Goal: Navigation & Orientation: Find specific page/section

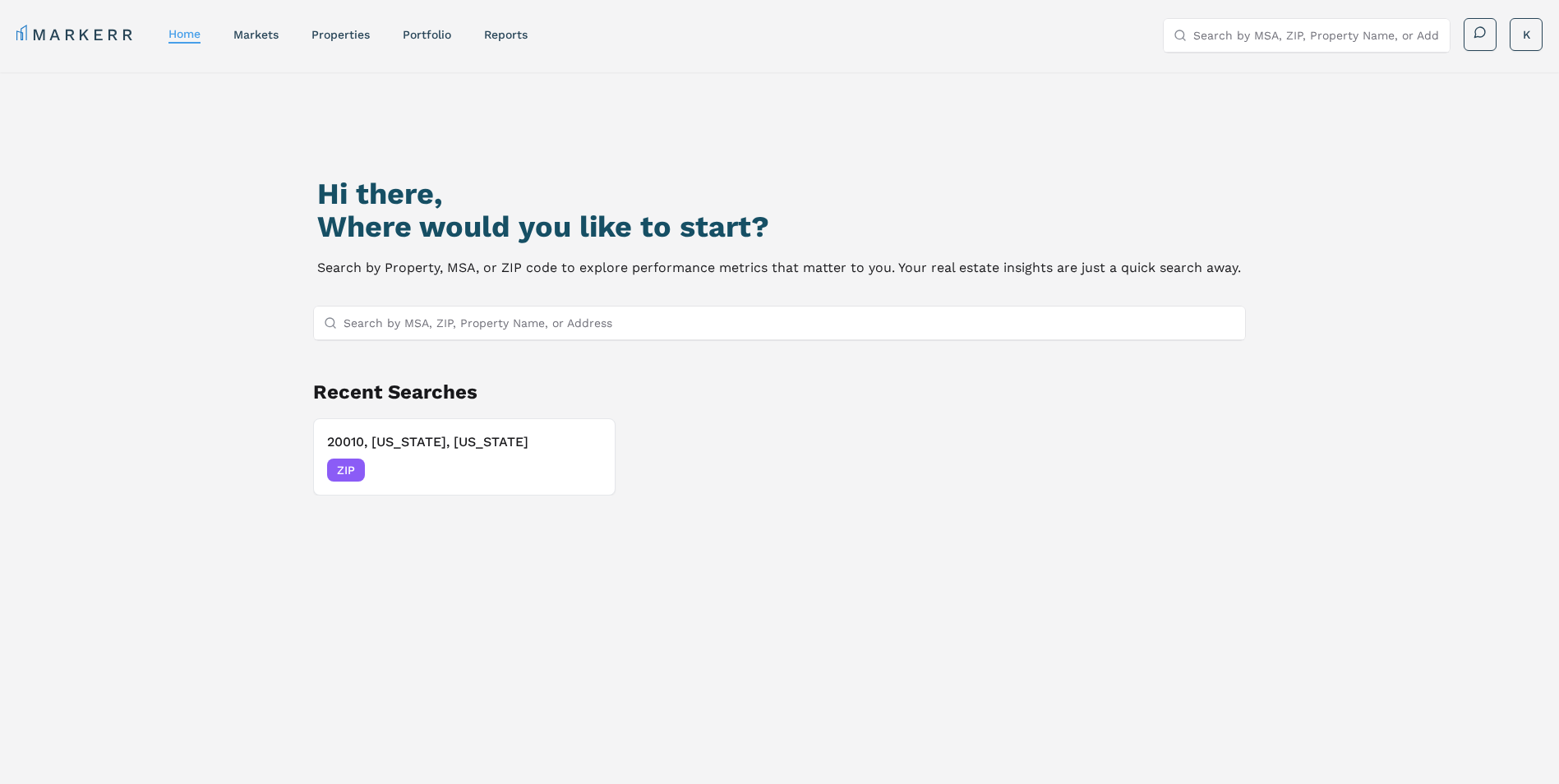
drag, startPoint x: 586, startPoint y: 332, endPoint x: 583, endPoint y: 324, distance: 8.5
click at [585, 332] on input "Search by MSA, ZIP, Property Name, or Address" at bounding box center [789, 322] width 892 height 33
click at [428, 39] on link "Portfolio" at bounding box center [426, 35] width 48 height 14
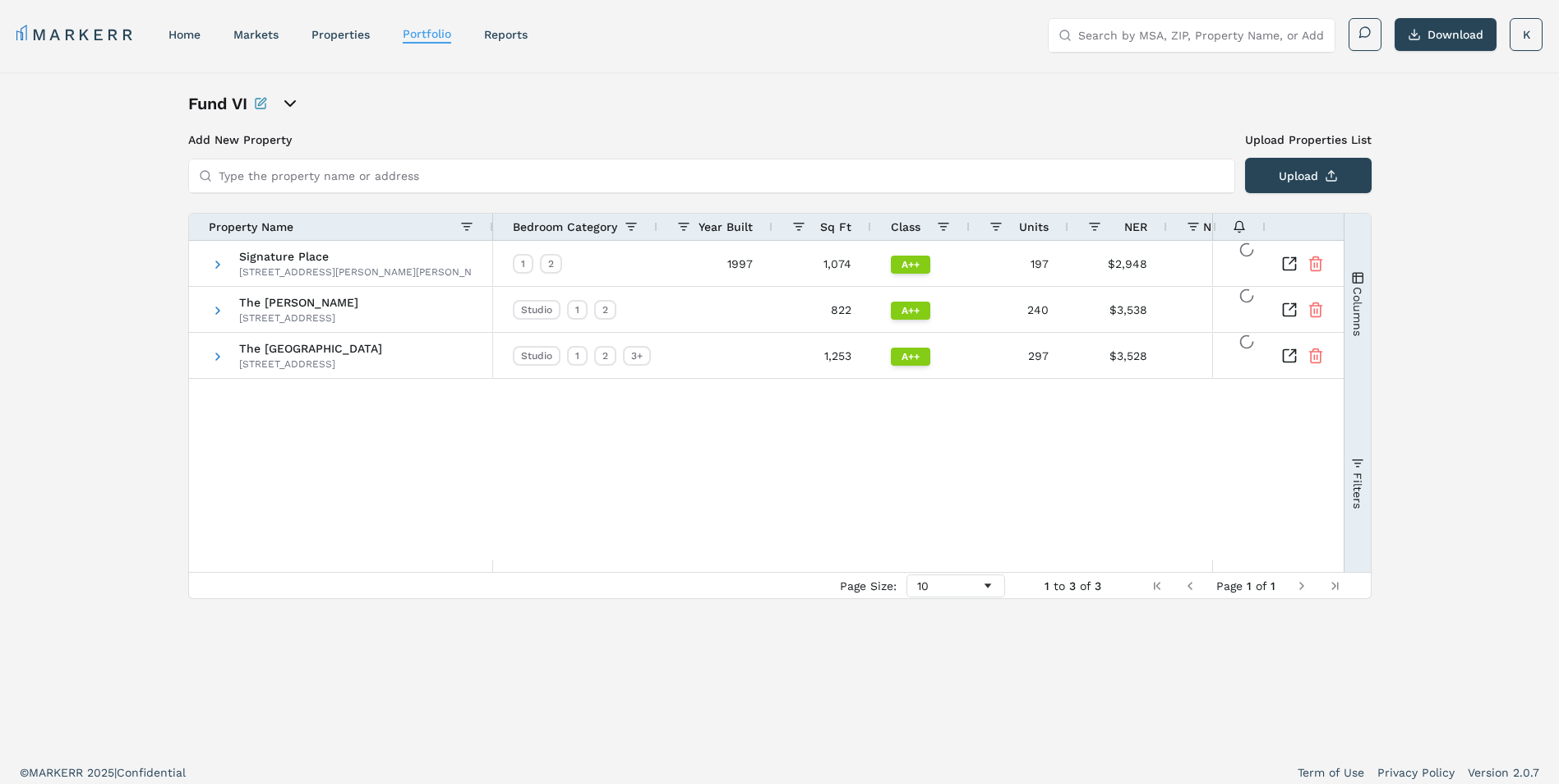
click at [283, 98] on icon "open portfolio options" at bounding box center [289, 103] width 19 height 19
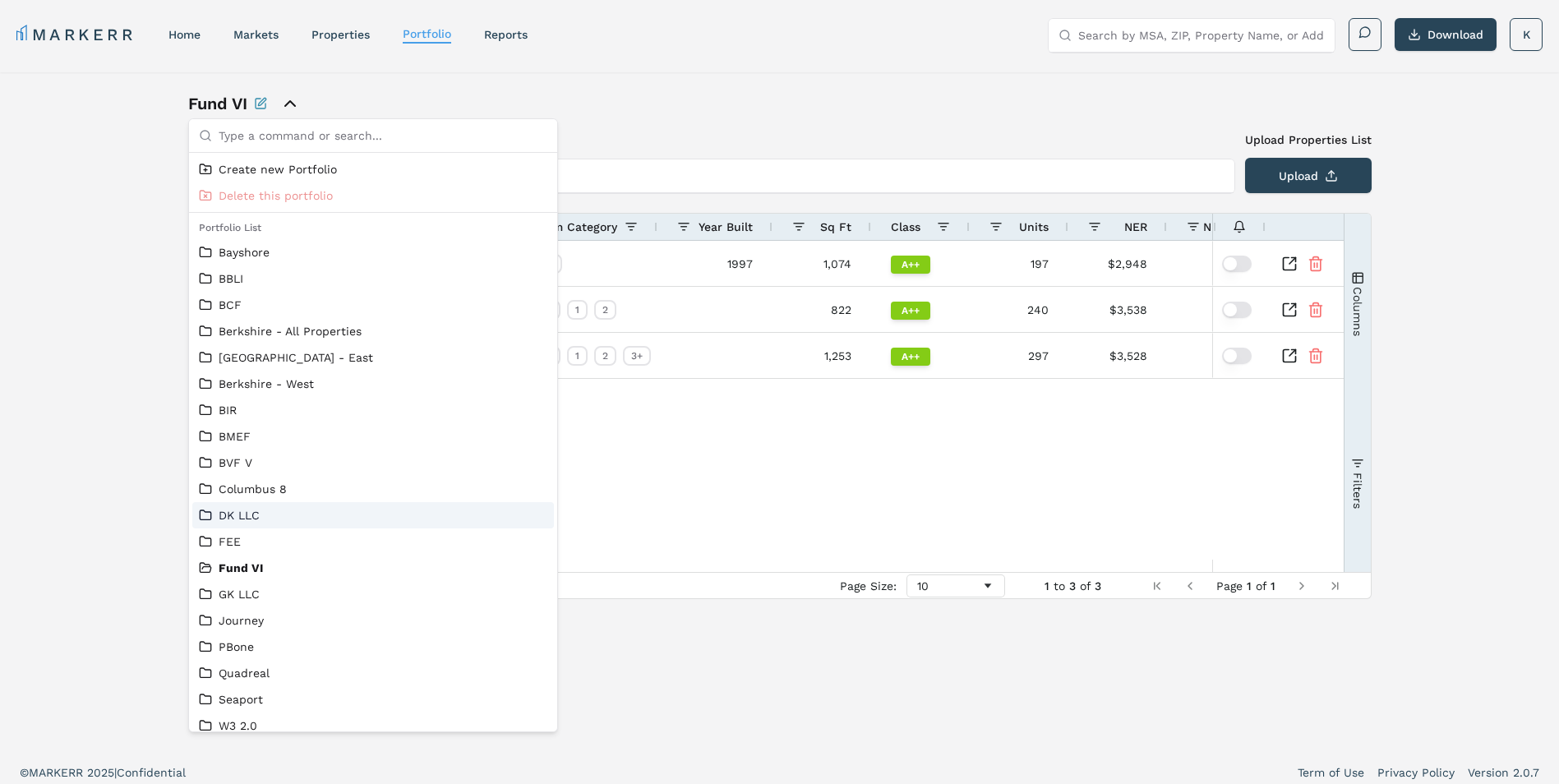
scroll to position [11, 0]
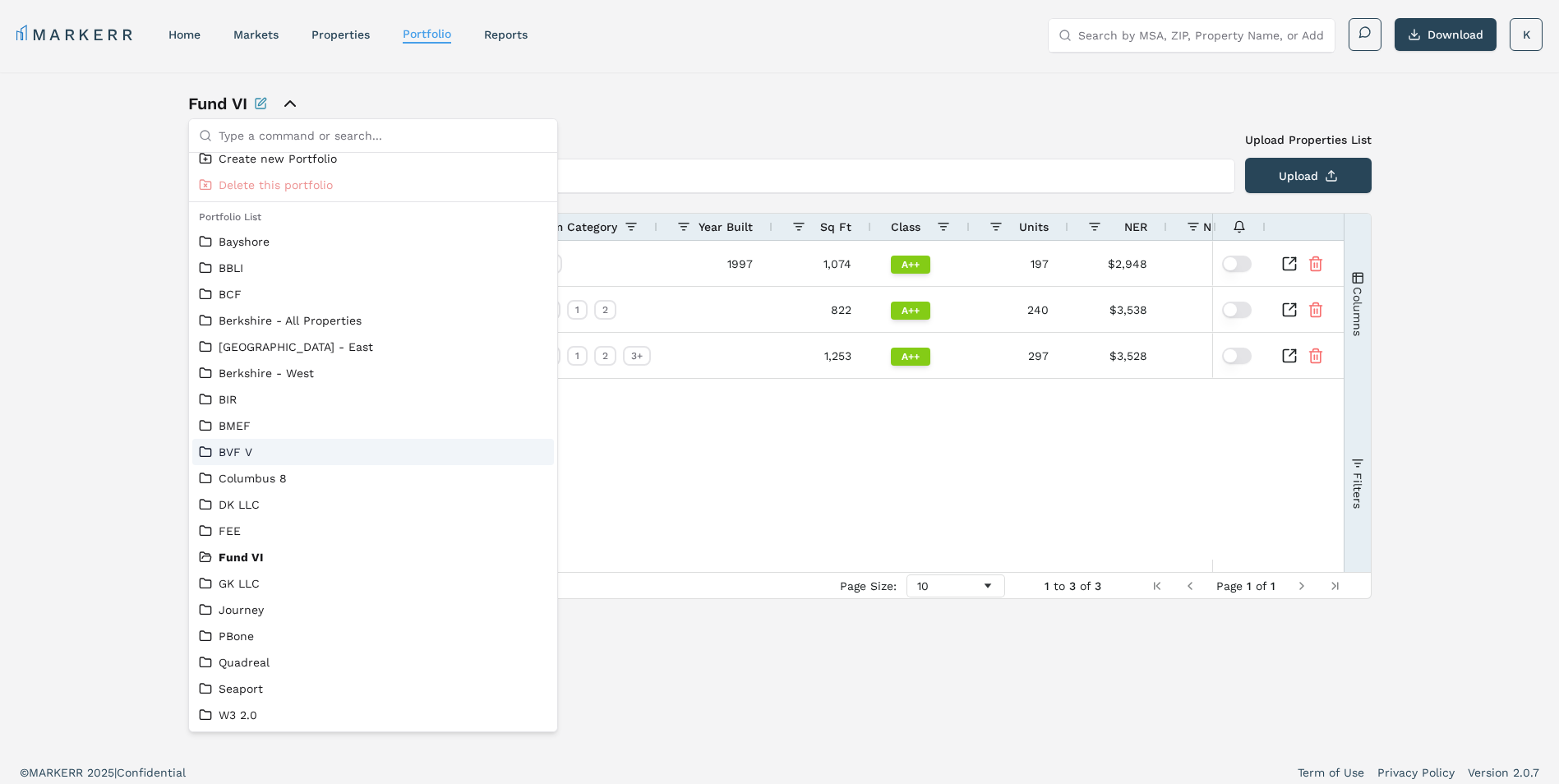
click at [248, 455] on link "BVF V" at bounding box center [373, 452] width 349 height 16
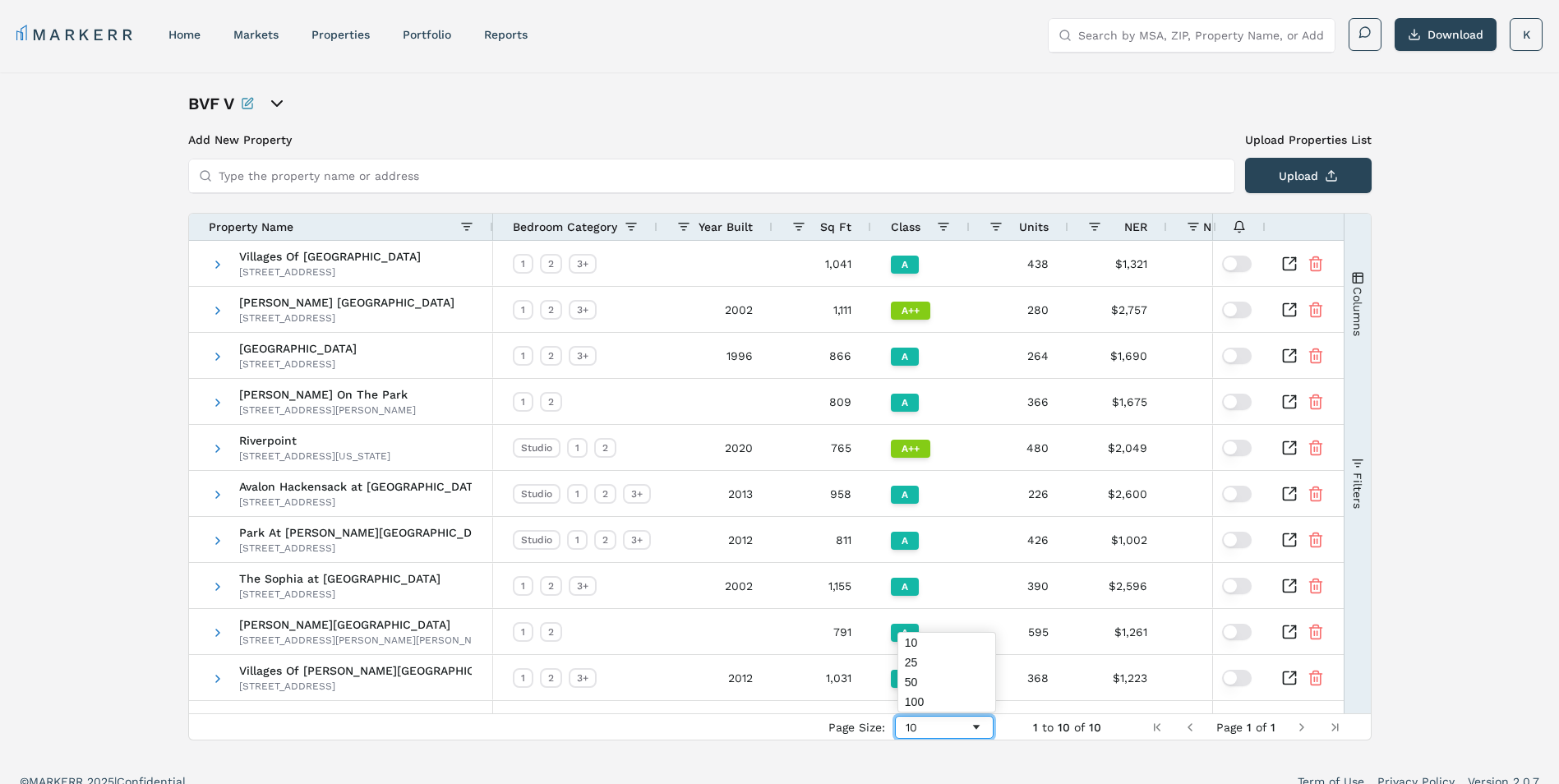
click at [953, 725] on div "10" at bounding box center [938, 727] width 64 height 14
click at [266, 111] on div "BVF V" at bounding box center [373, 103] width 370 height 23
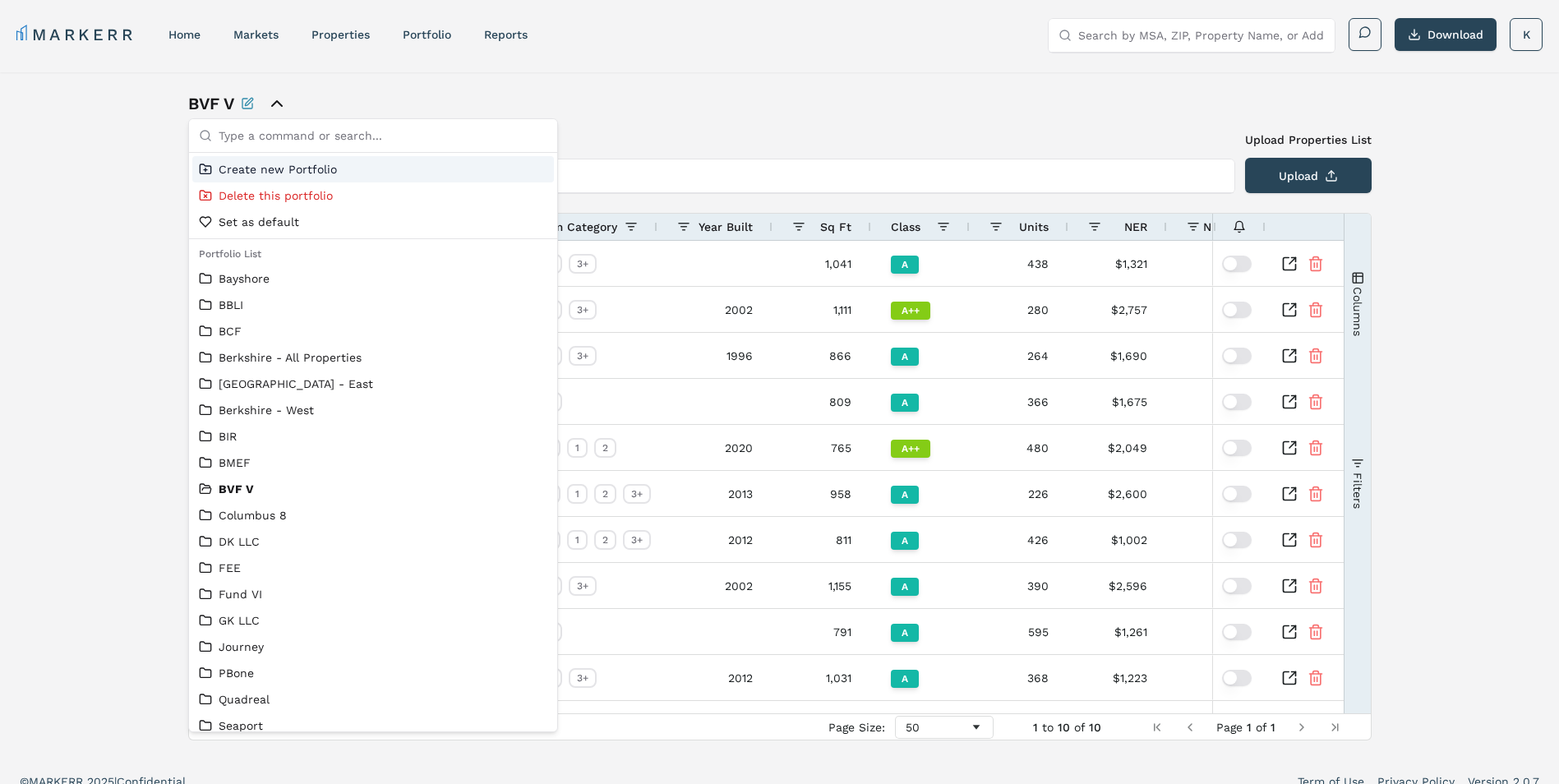
click at [277, 104] on icon "close portfolio options" at bounding box center [277, 103] width 19 height 19
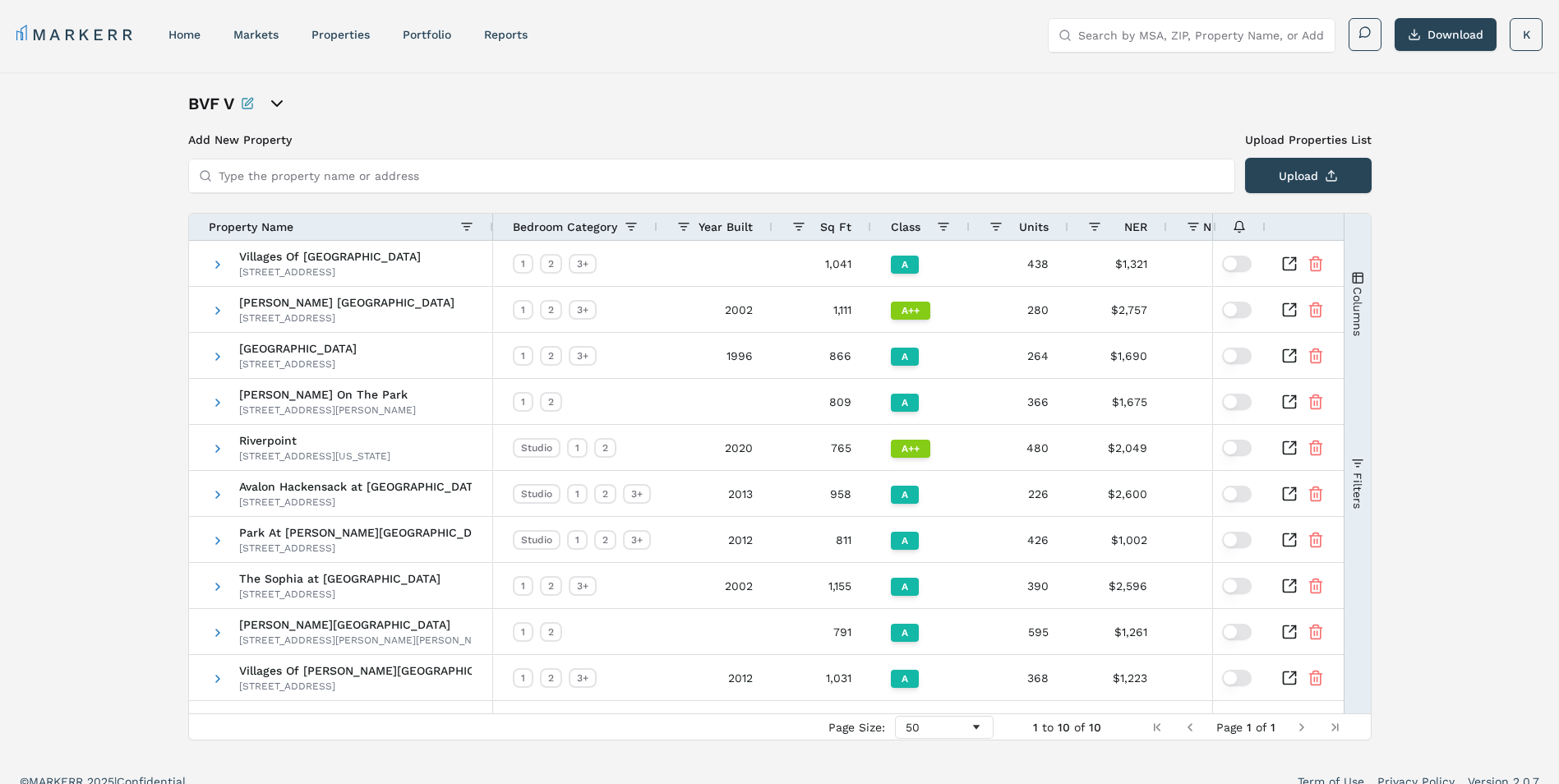
click at [281, 101] on icon "open portfolio options" at bounding box center [277, 103] width 19 height 19
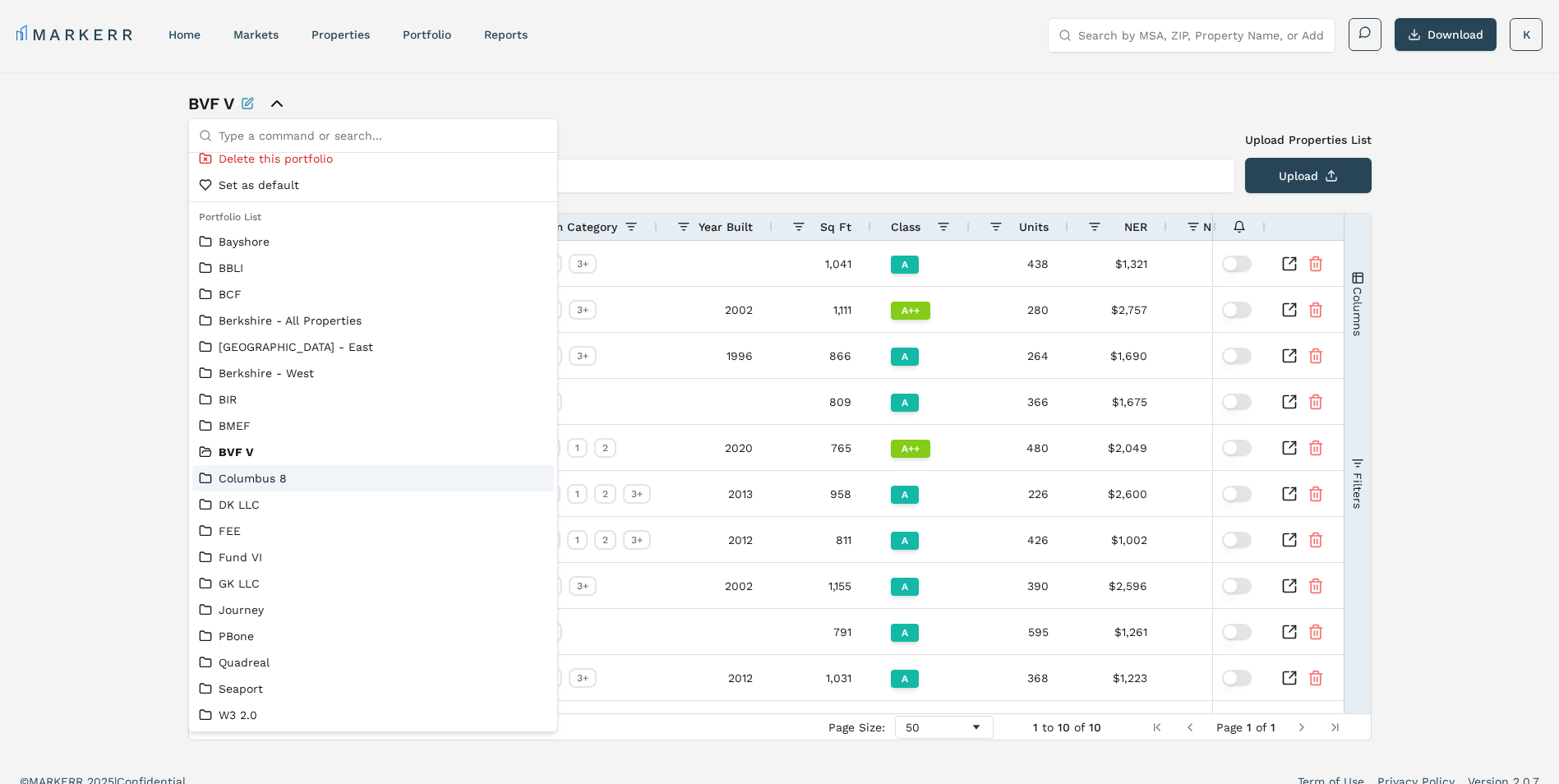
click at [300, 474] on link "Columbus 8" at bounding box center [373, 478] width 349 height 16
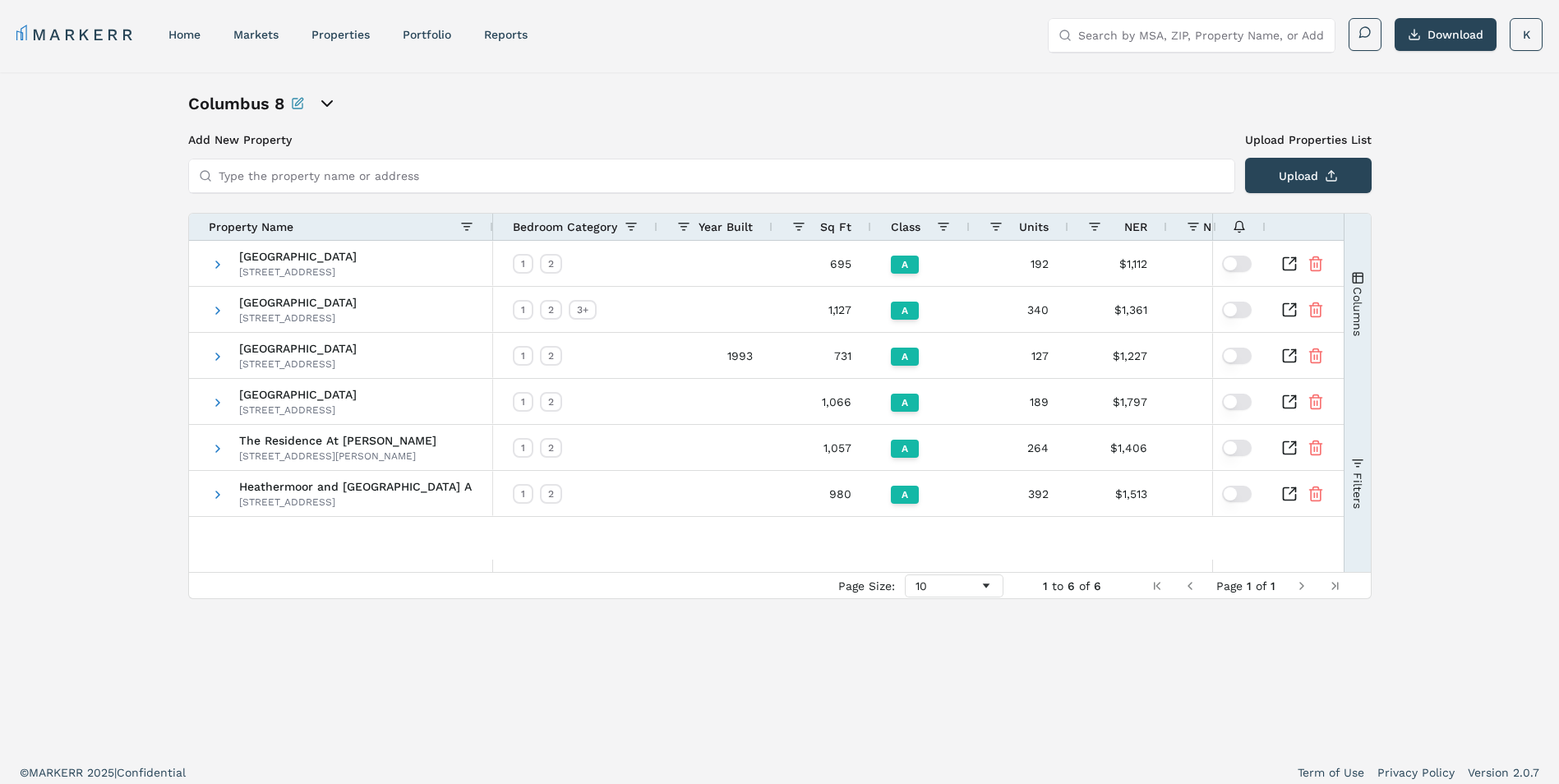
click at [327, 95] on icon "open portfolio options" at bounding box center [327, 103] width 19 height 19
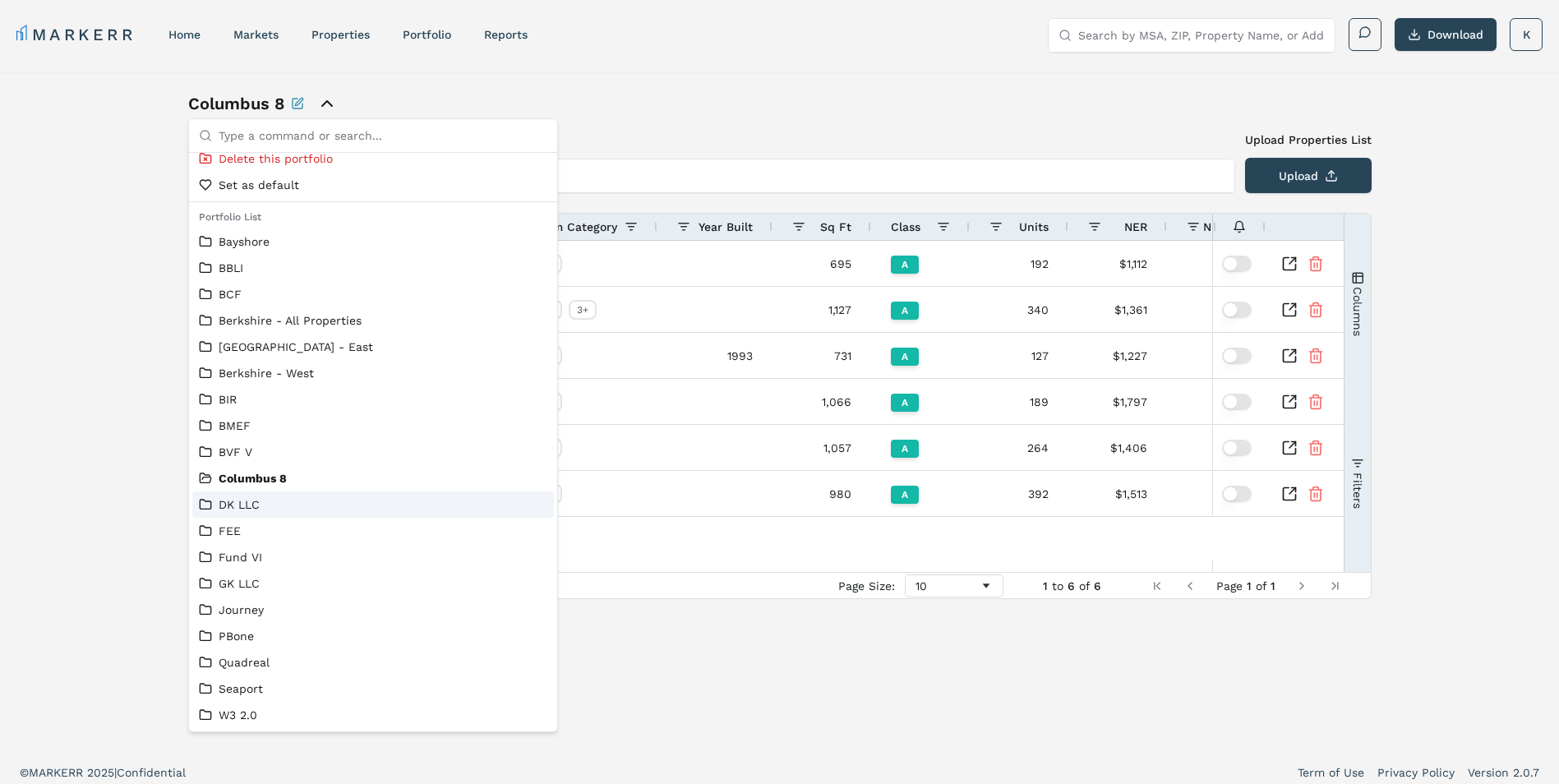
scroll to position [10, 0]
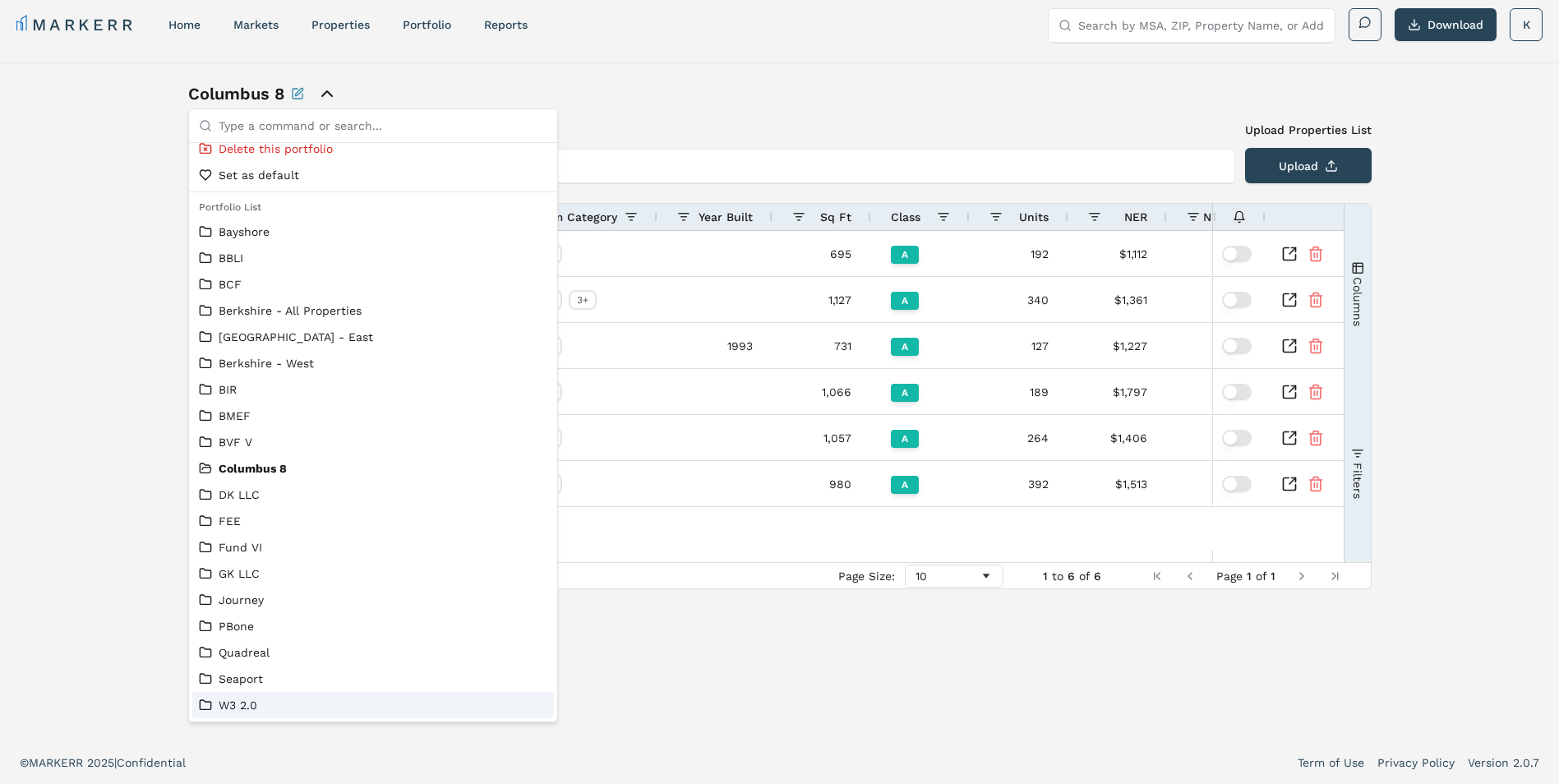
click at [234, 711] on link "W3 2.0" at bounding box center [373, 705] width 349 height 16
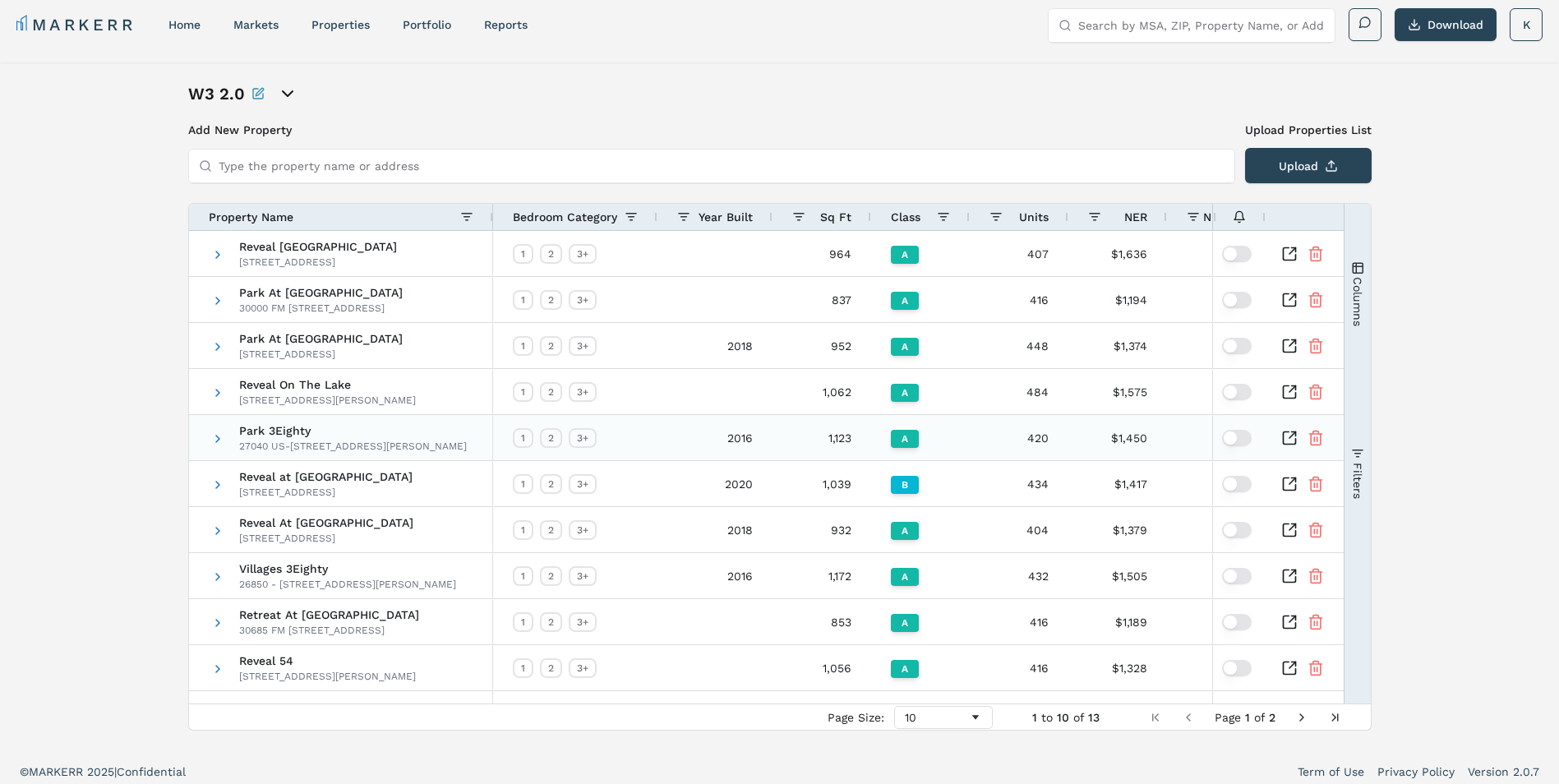
scroll to position [19, 0]
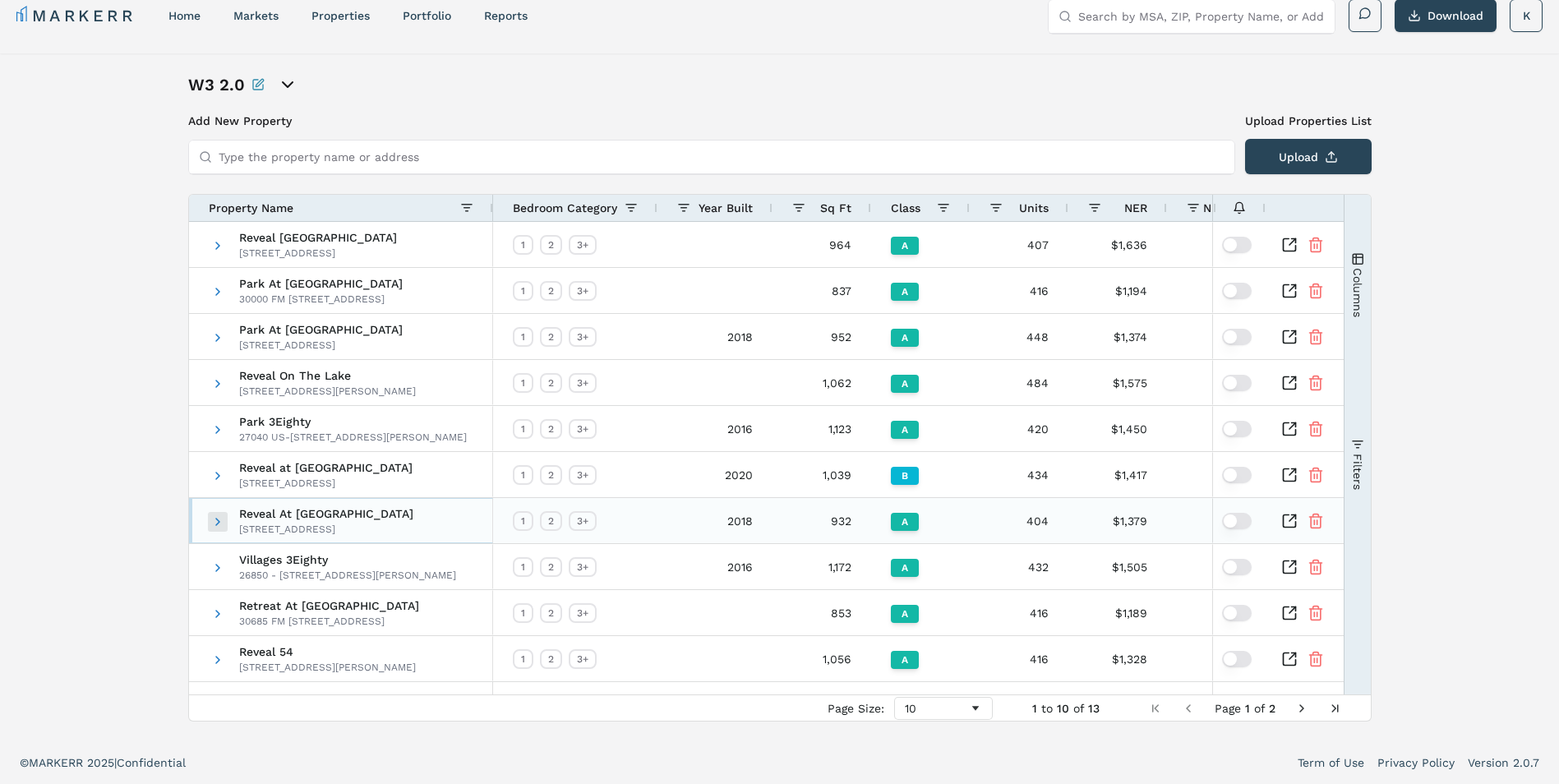
click at [214, 515] on span at bounding box center [218, 522] width 14 height 14
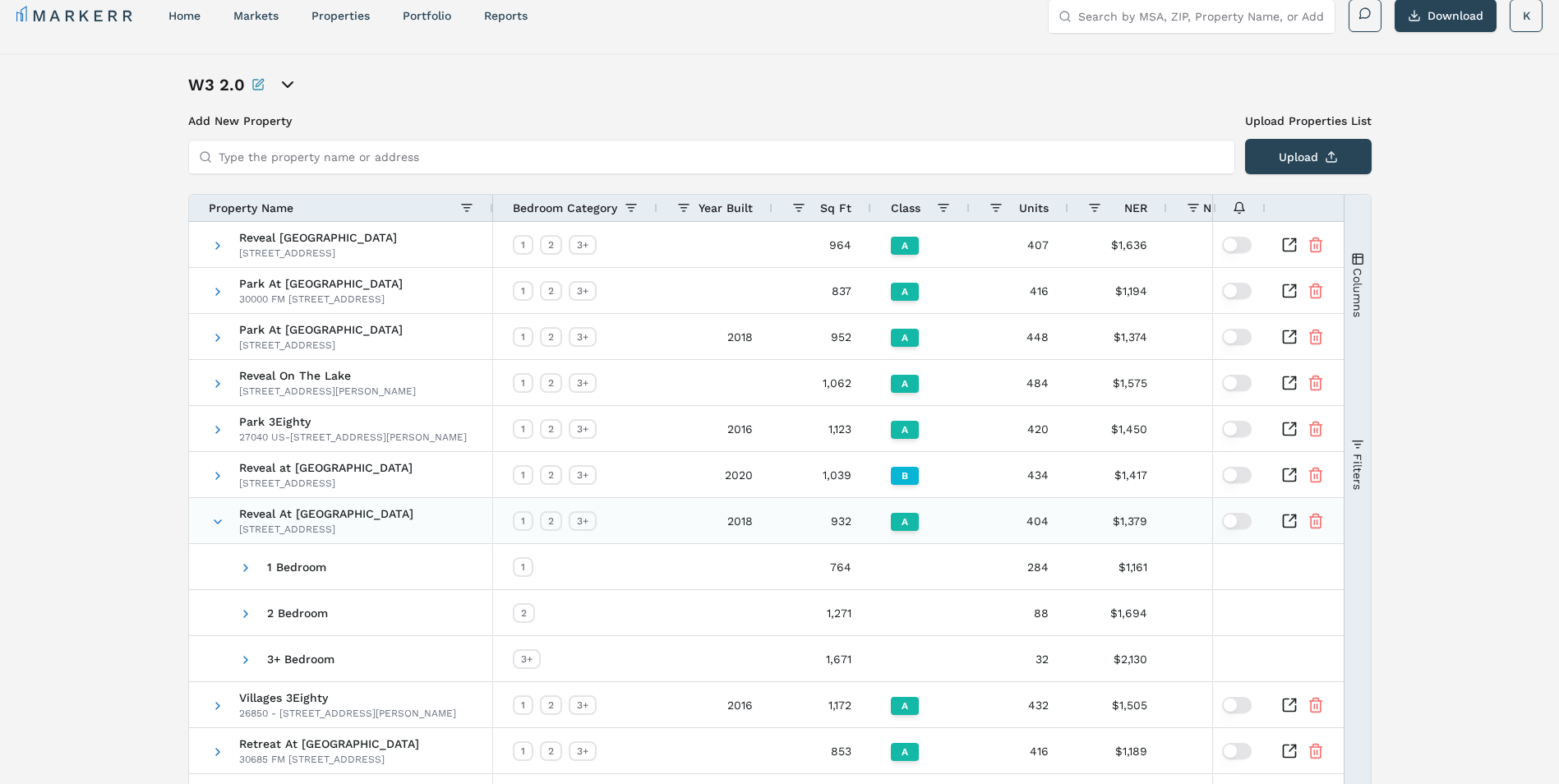
click at [1287, 517] on icon "Inspect Comparable" at bounding box center [1289, 520] width 16 height 16
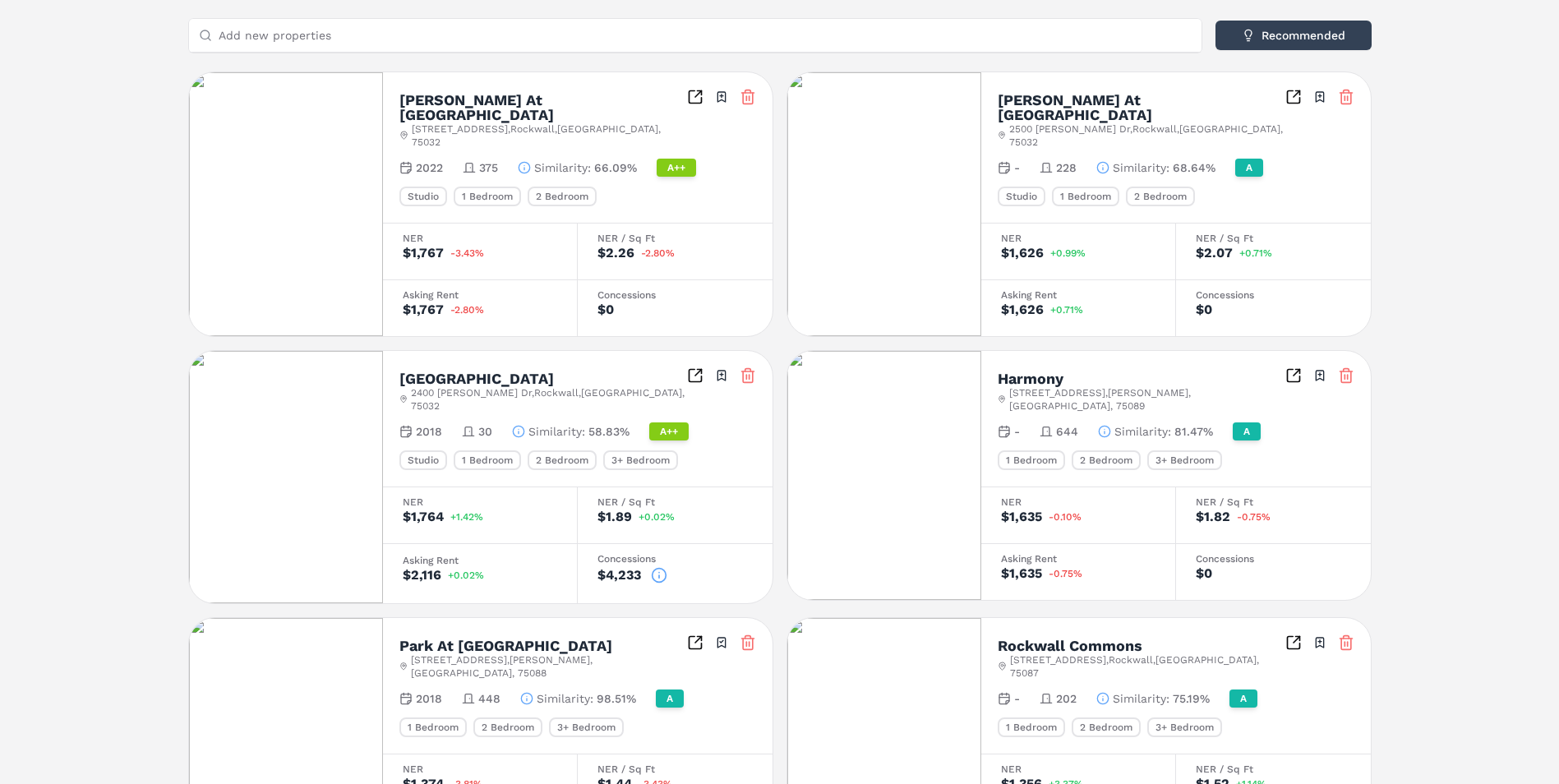
scroll to position [493, 0]
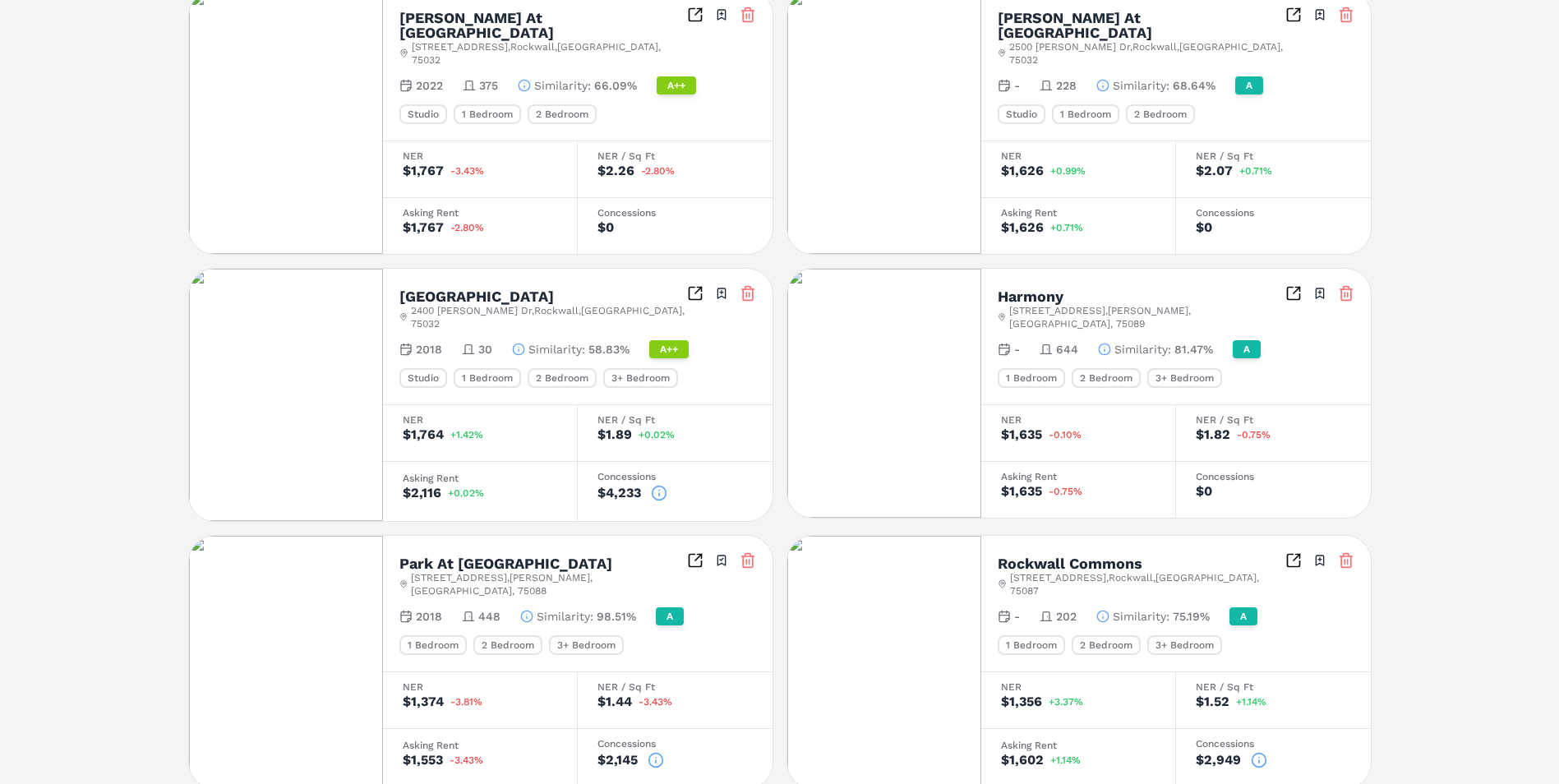
click at [1262, 752] on icon at bounding box center [1259, 759] width 16 height 16
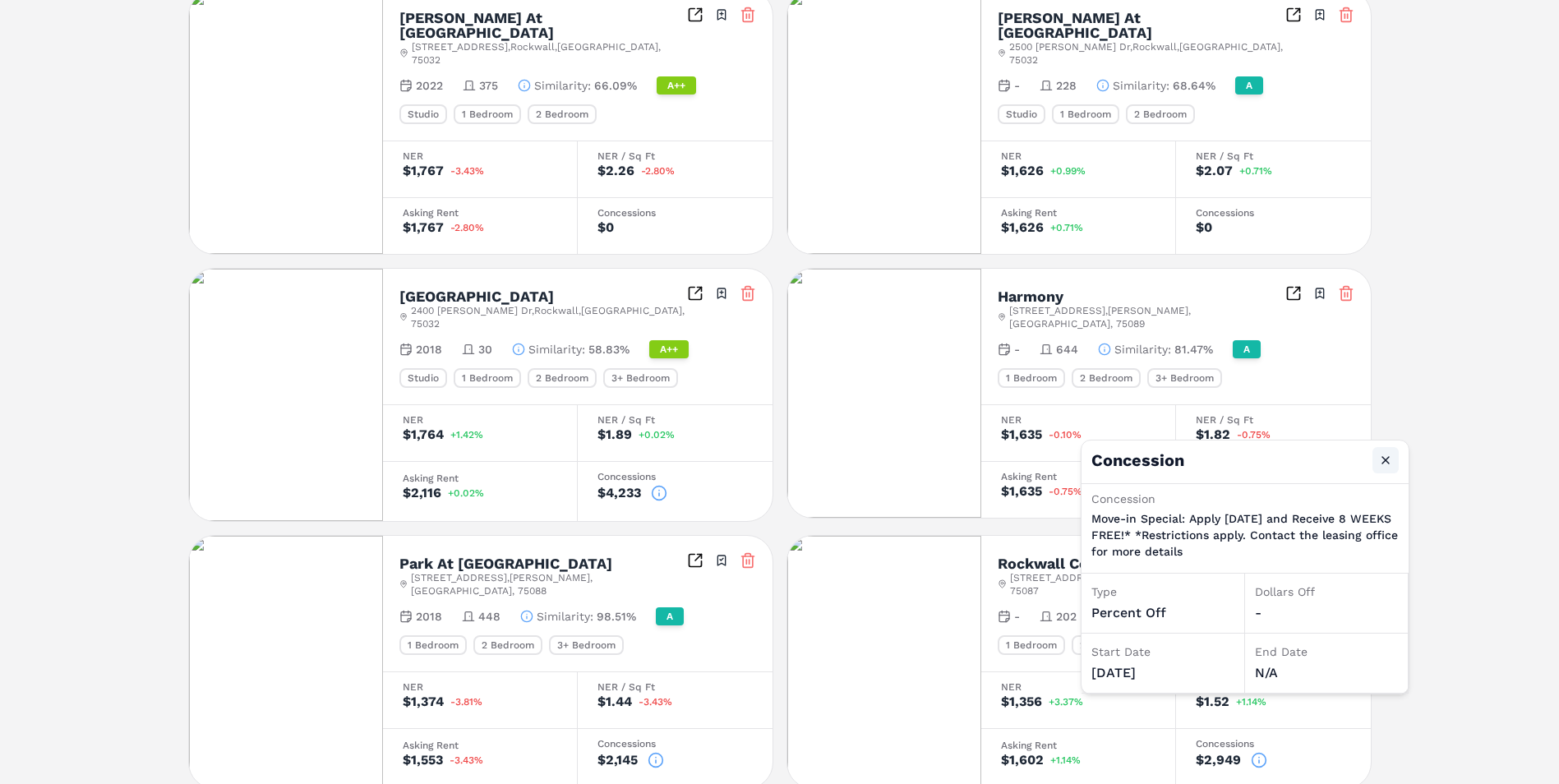
click at [1384, 457] on button "Close" at bounding box center [1386, 460] width 26 height 26
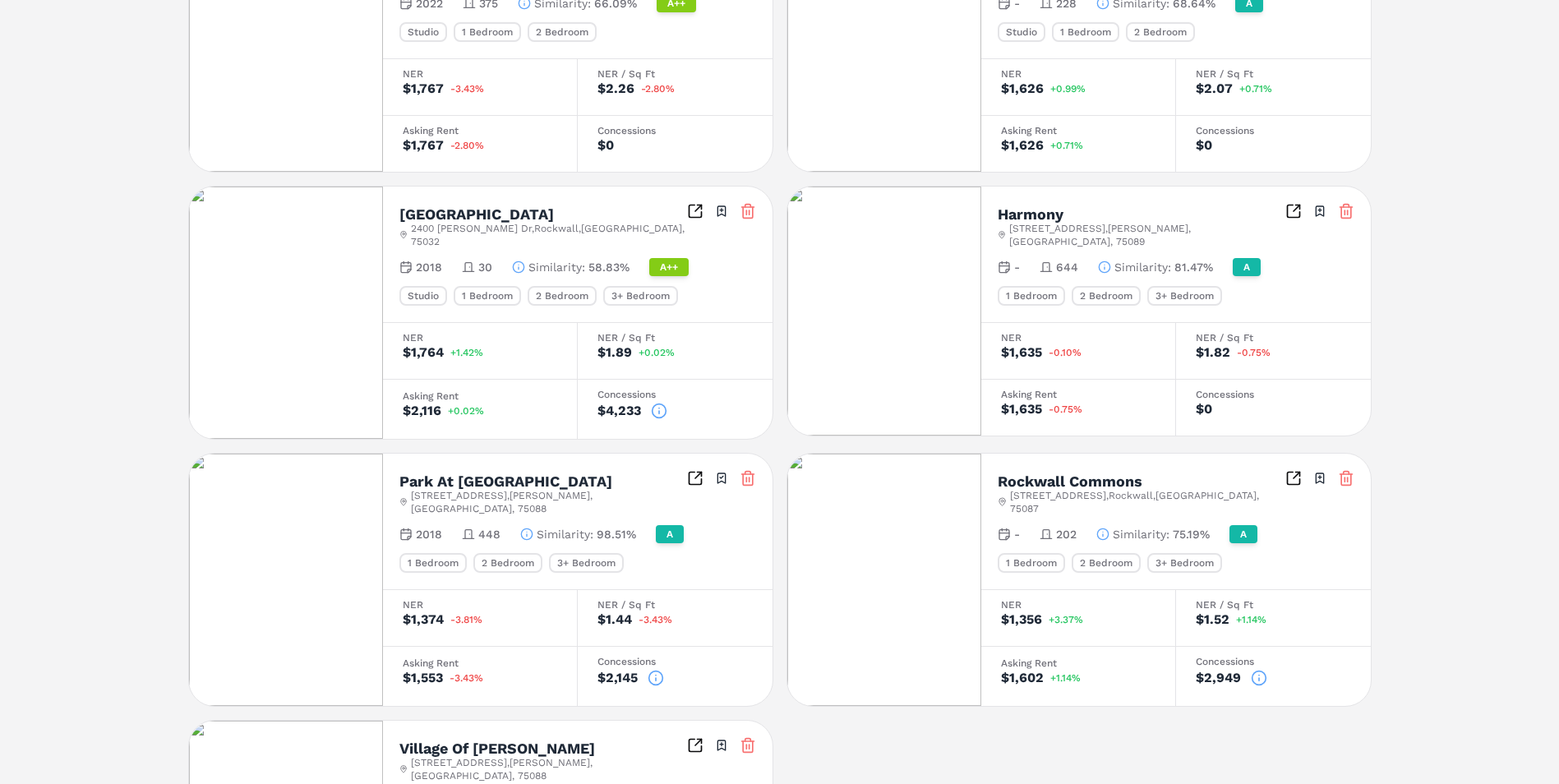
scroll to position [657, 0]
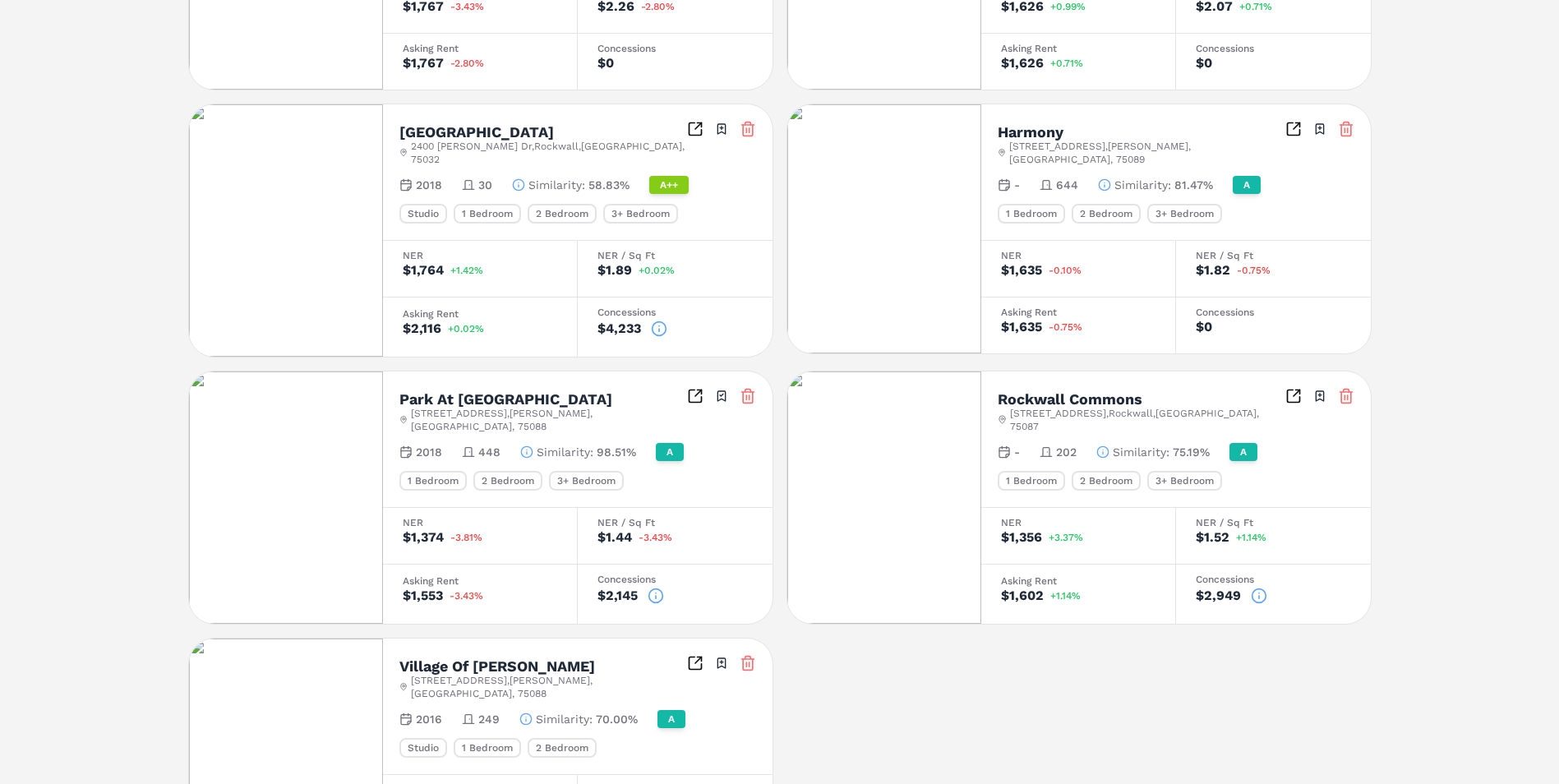
click at [656, 322] on circle at bounding box center [659, 329] width 14 height 14
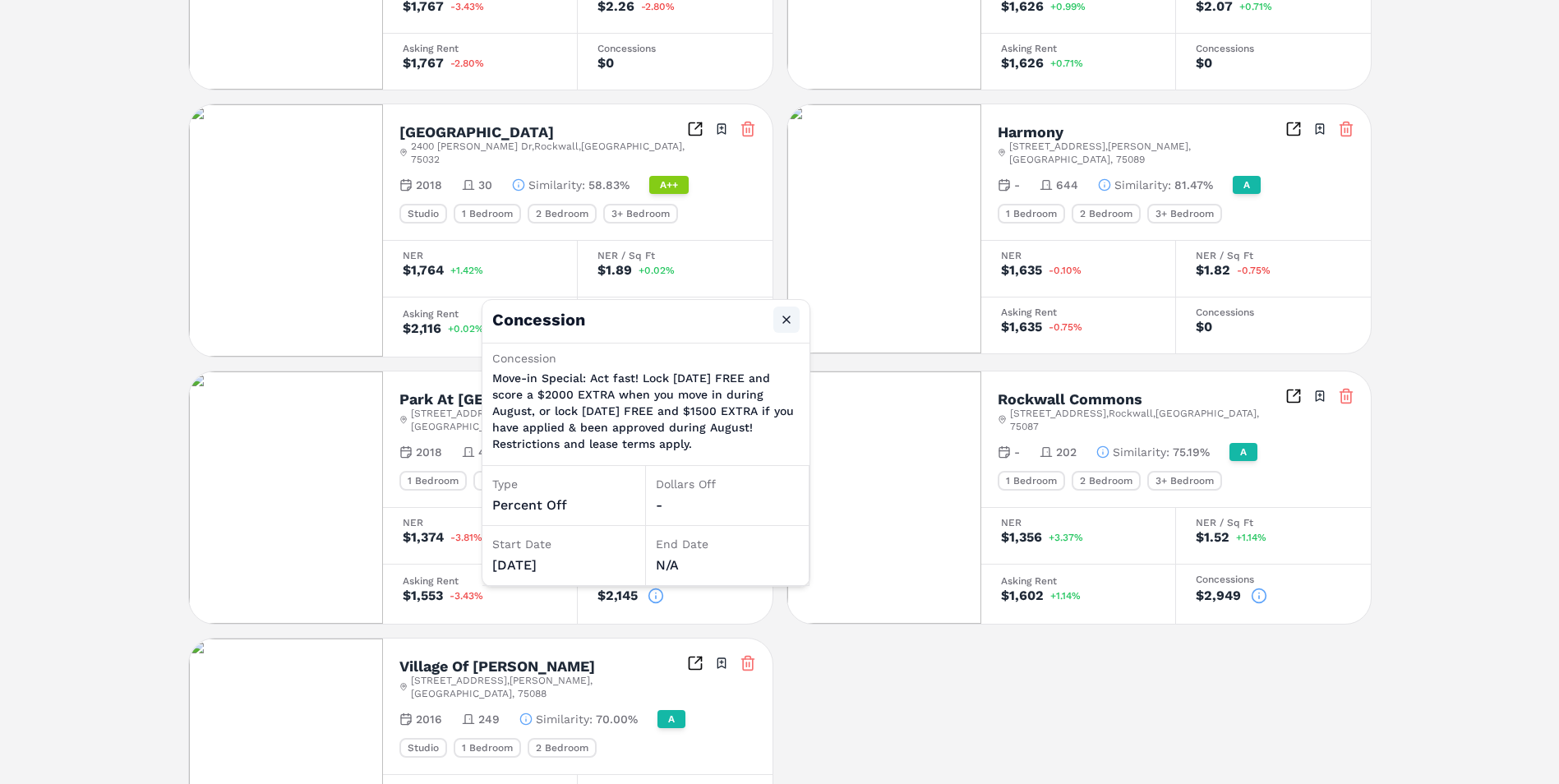
click at [793, 316] on button "Close" at bounding box center [786, 319] width 26 height 26
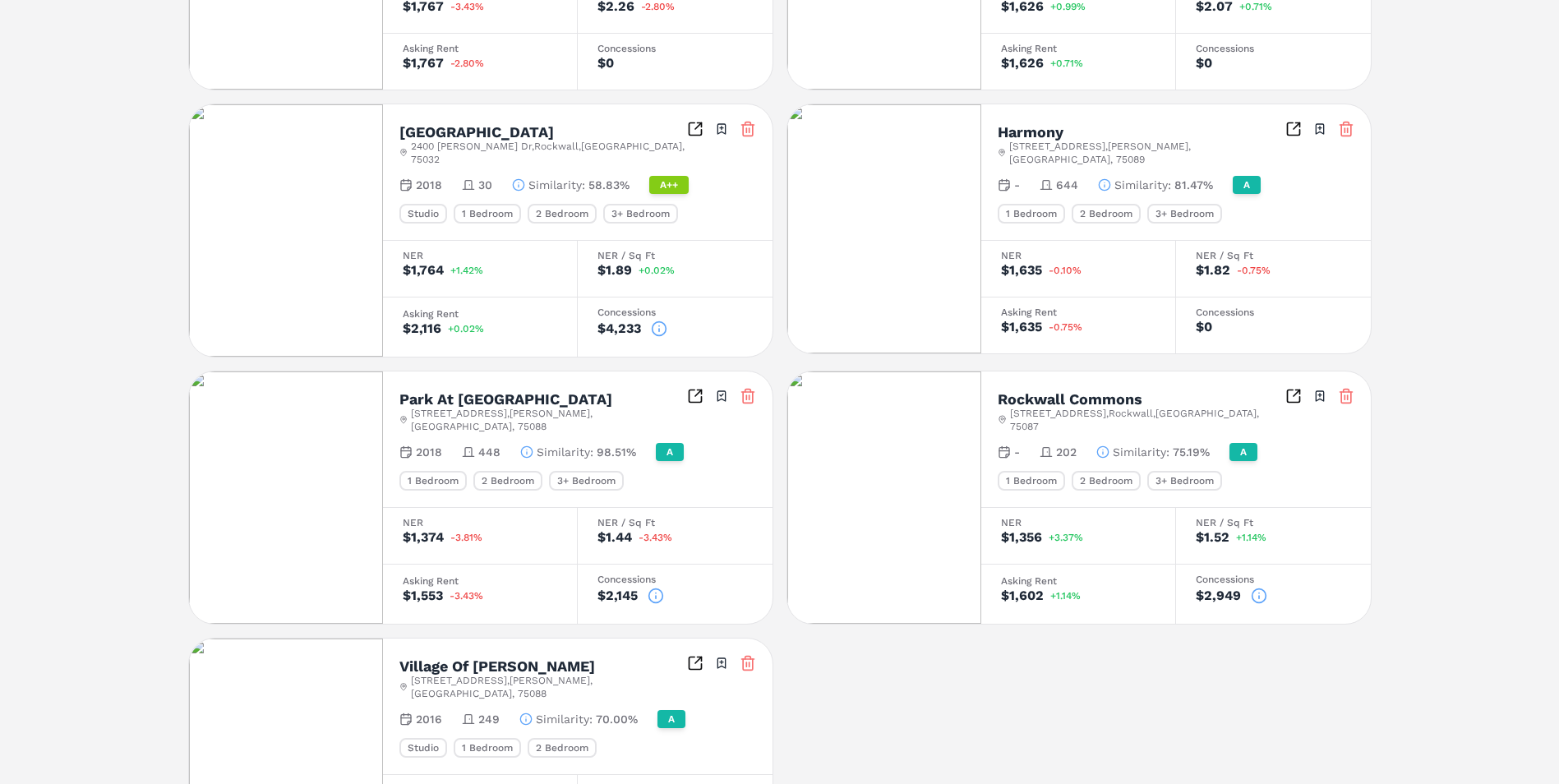
scroll to position [760, 0]
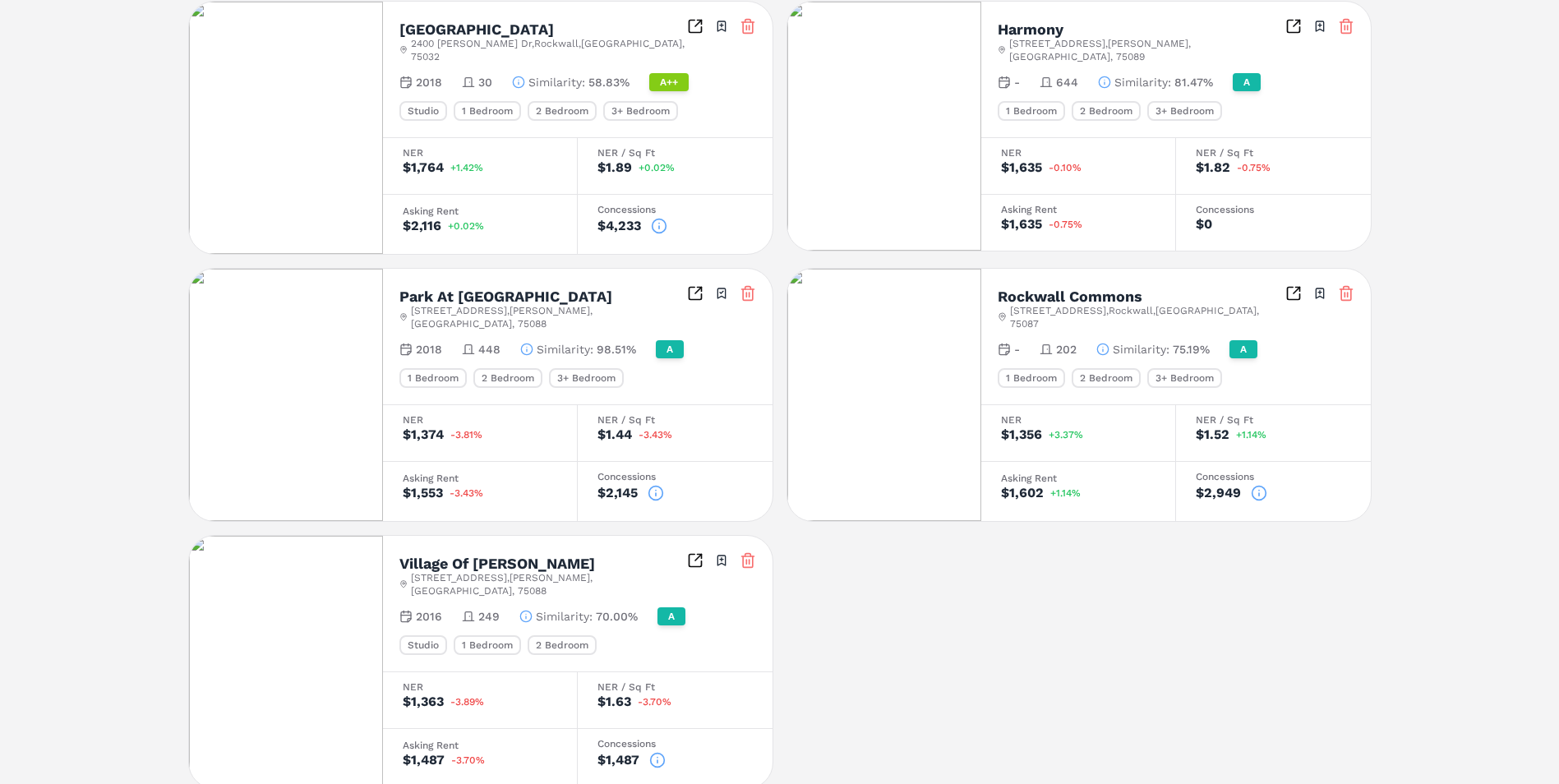
click at [656, 491] on icon at bounding box center [656, 491] width 0 height 0
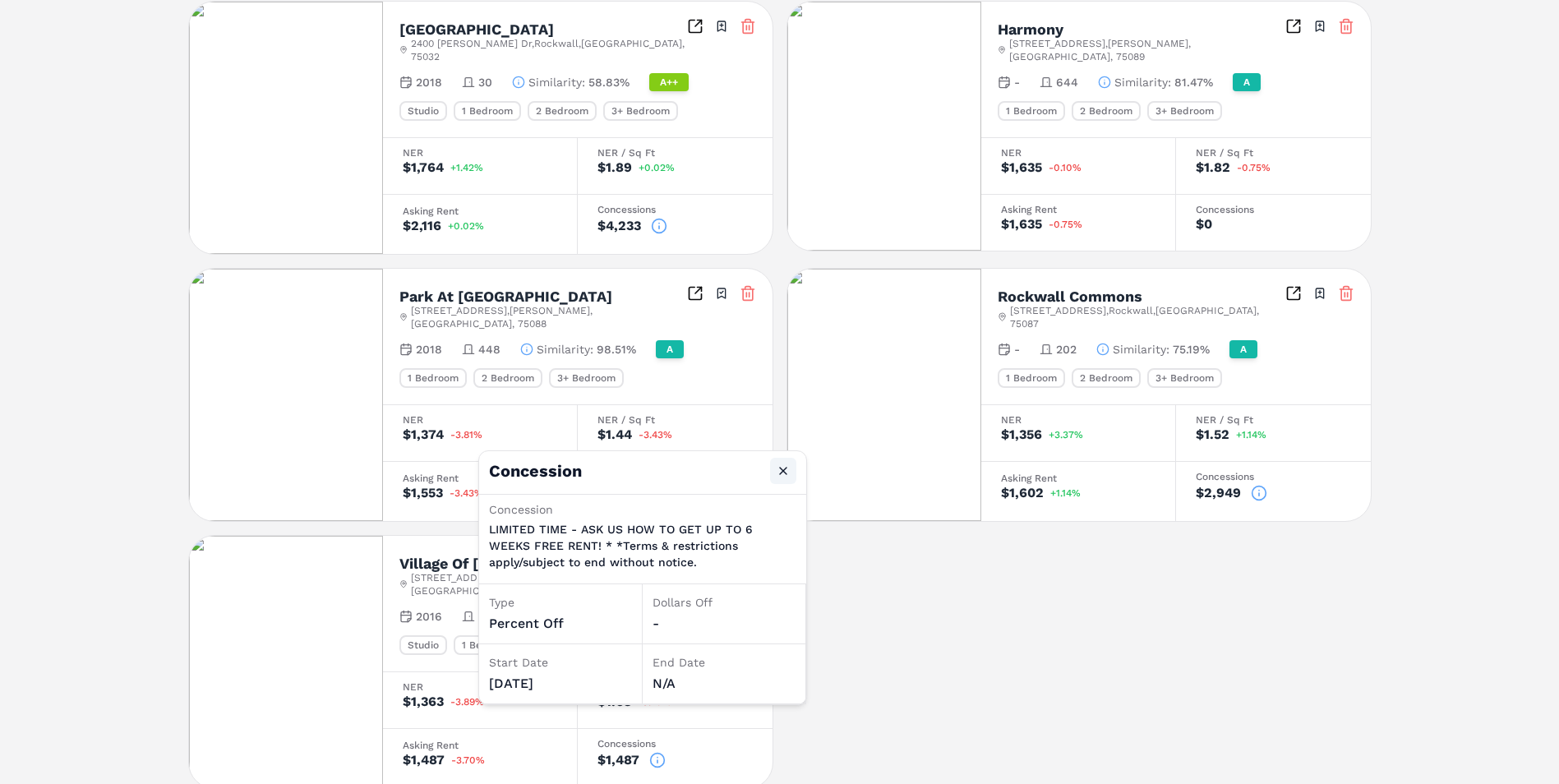
click at [778, 469] on button "Close" at bounding box center [783, 470] width 26 height 26
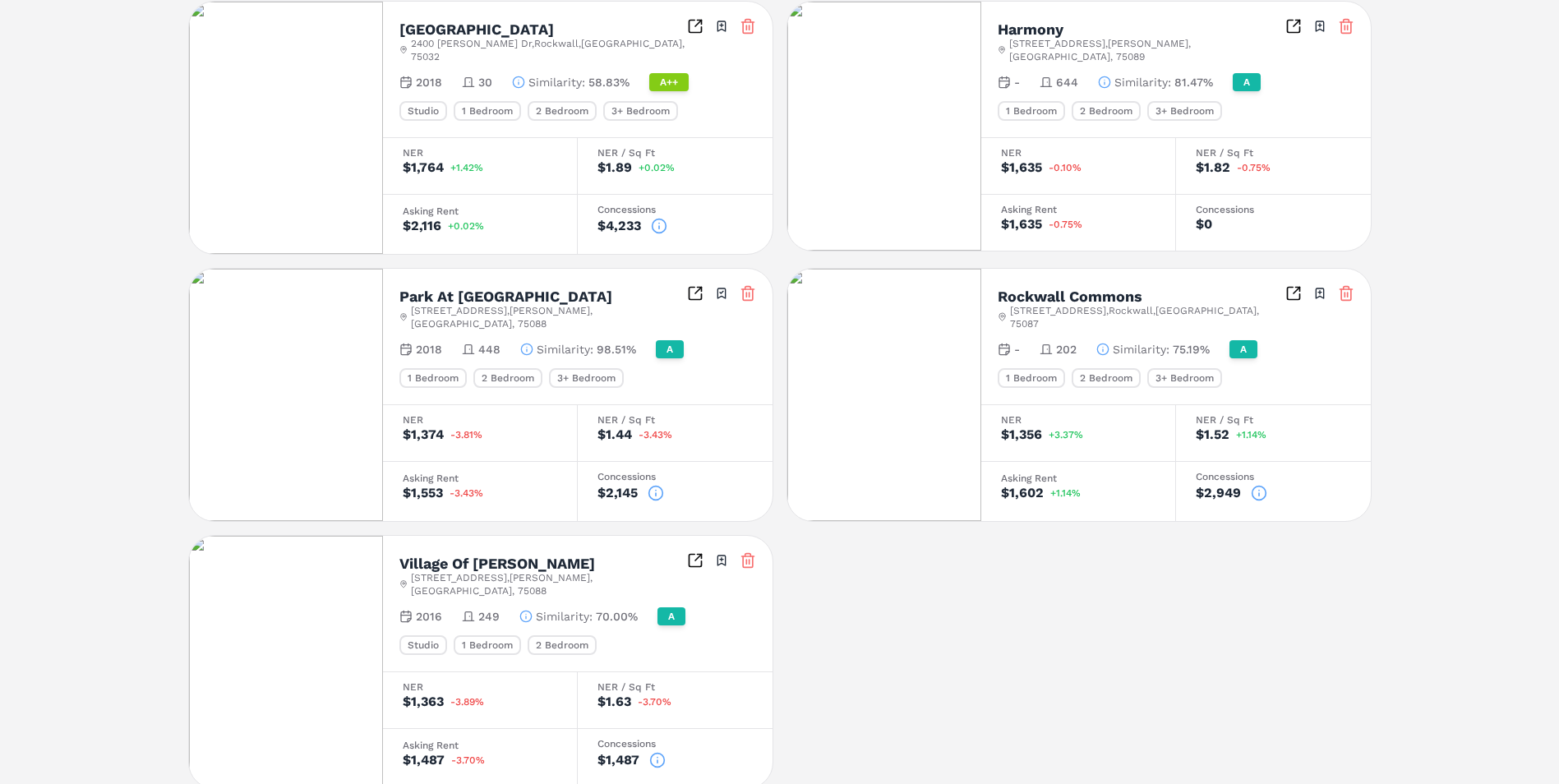
click at [657, 760] on icon at bounding box center [657, 761] width 0 height 3
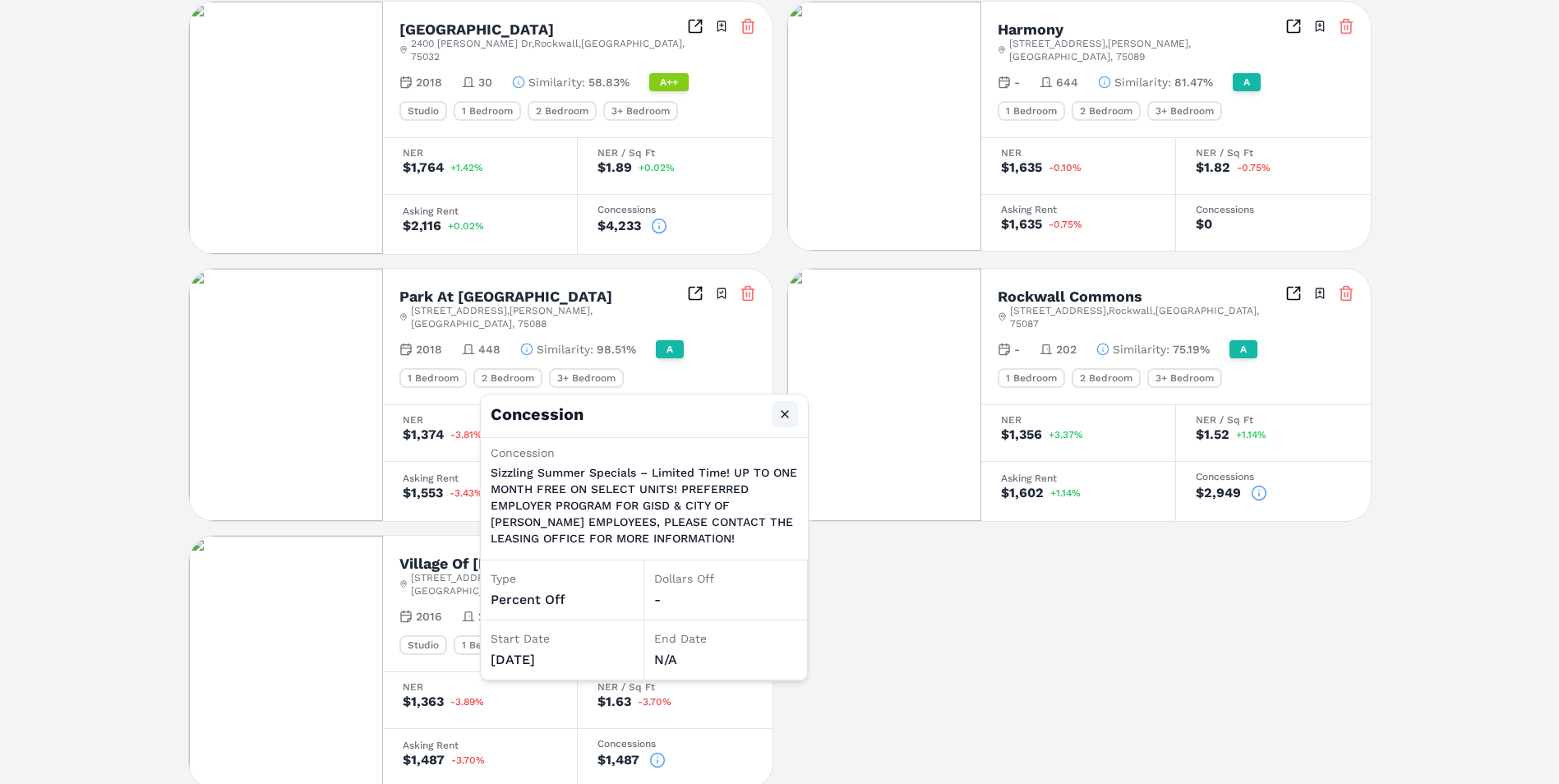
click at [786, 413] on button "Close" at bounding box center [785, 414] width 26 height 26
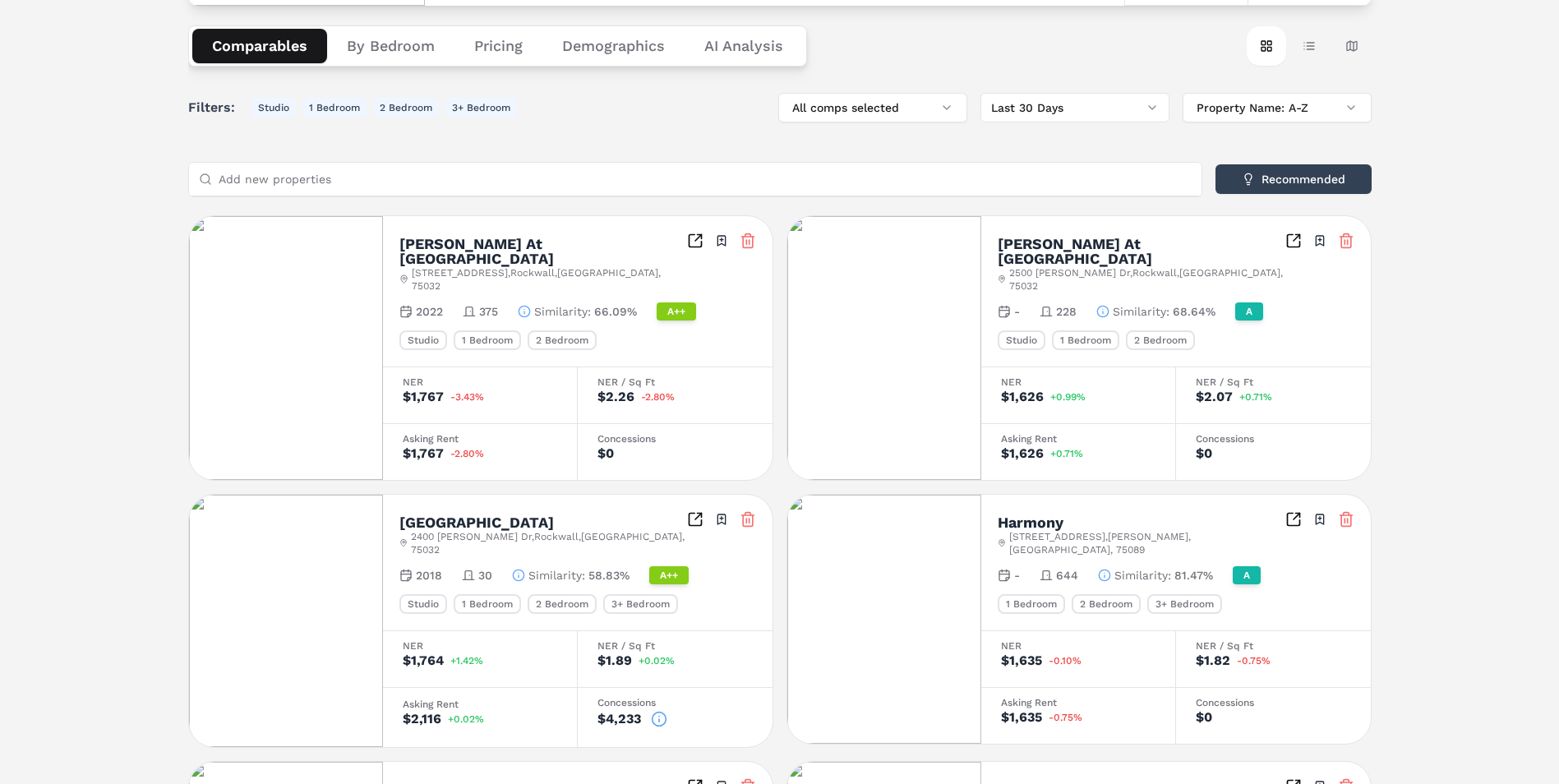
scroll to position [0, 0]
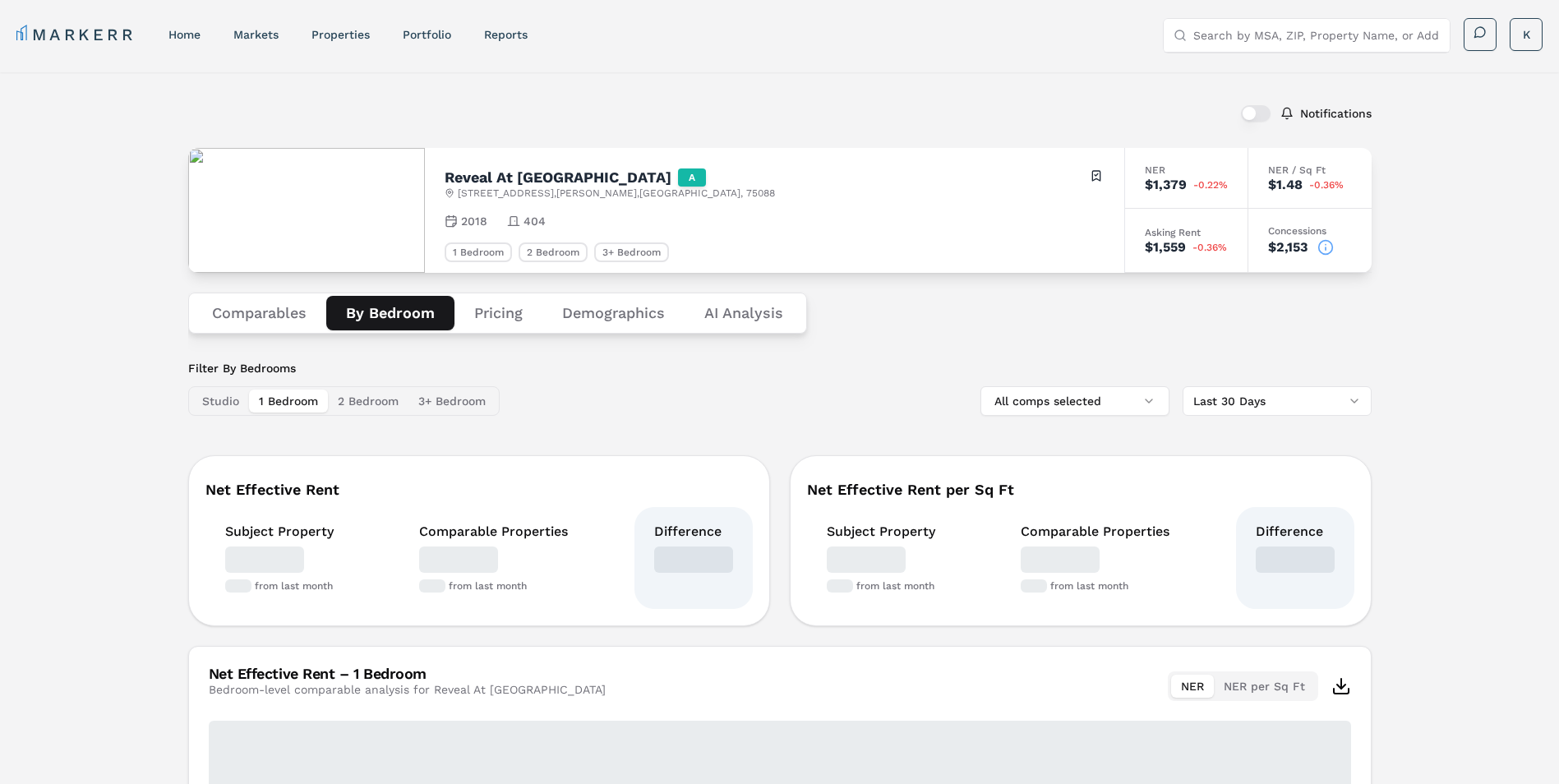
click at [387, 316] on button "By Bedroom" at bounding box center [391, 313] width 129 height 35
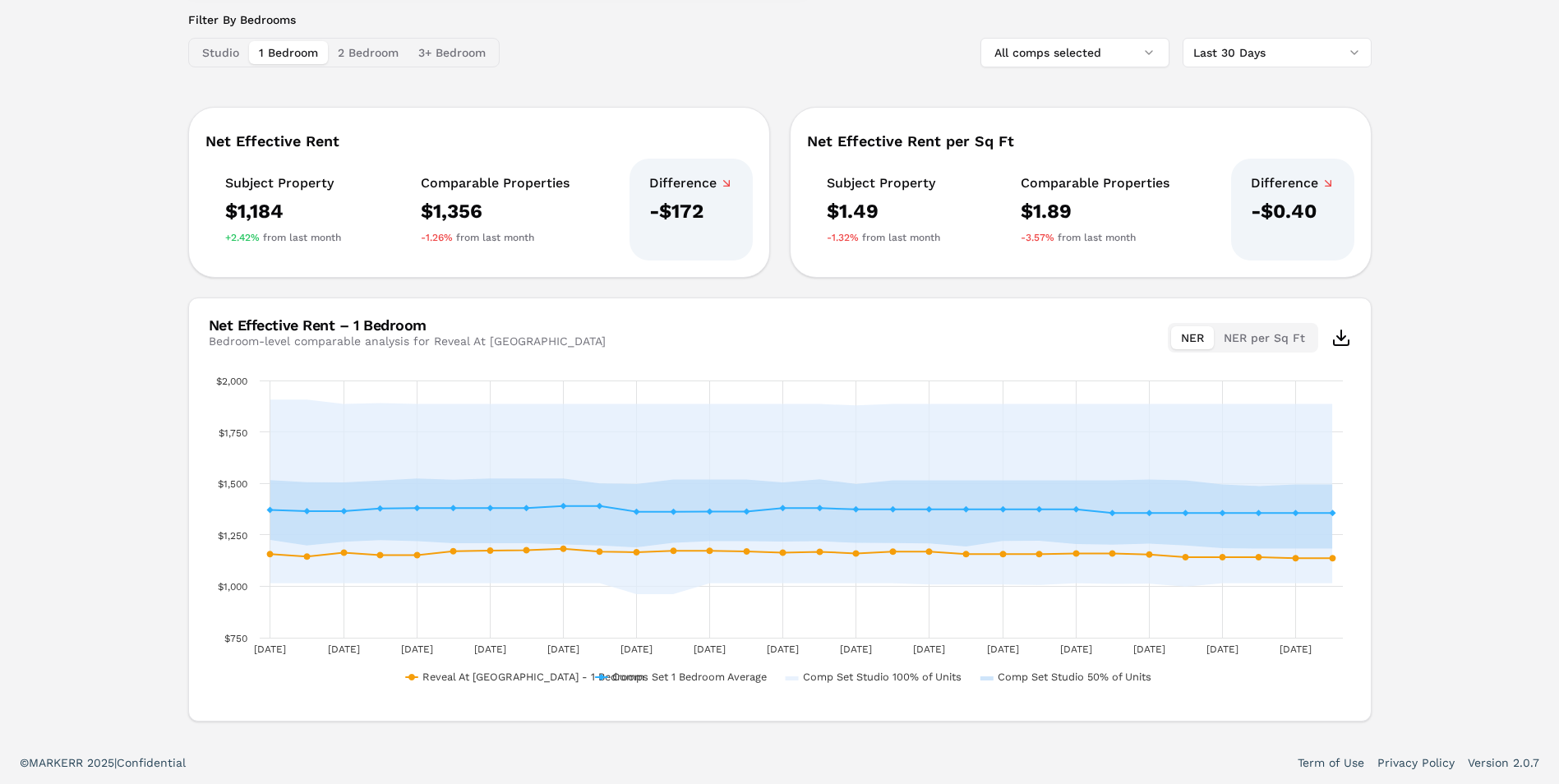
scroll to position [19, 0]
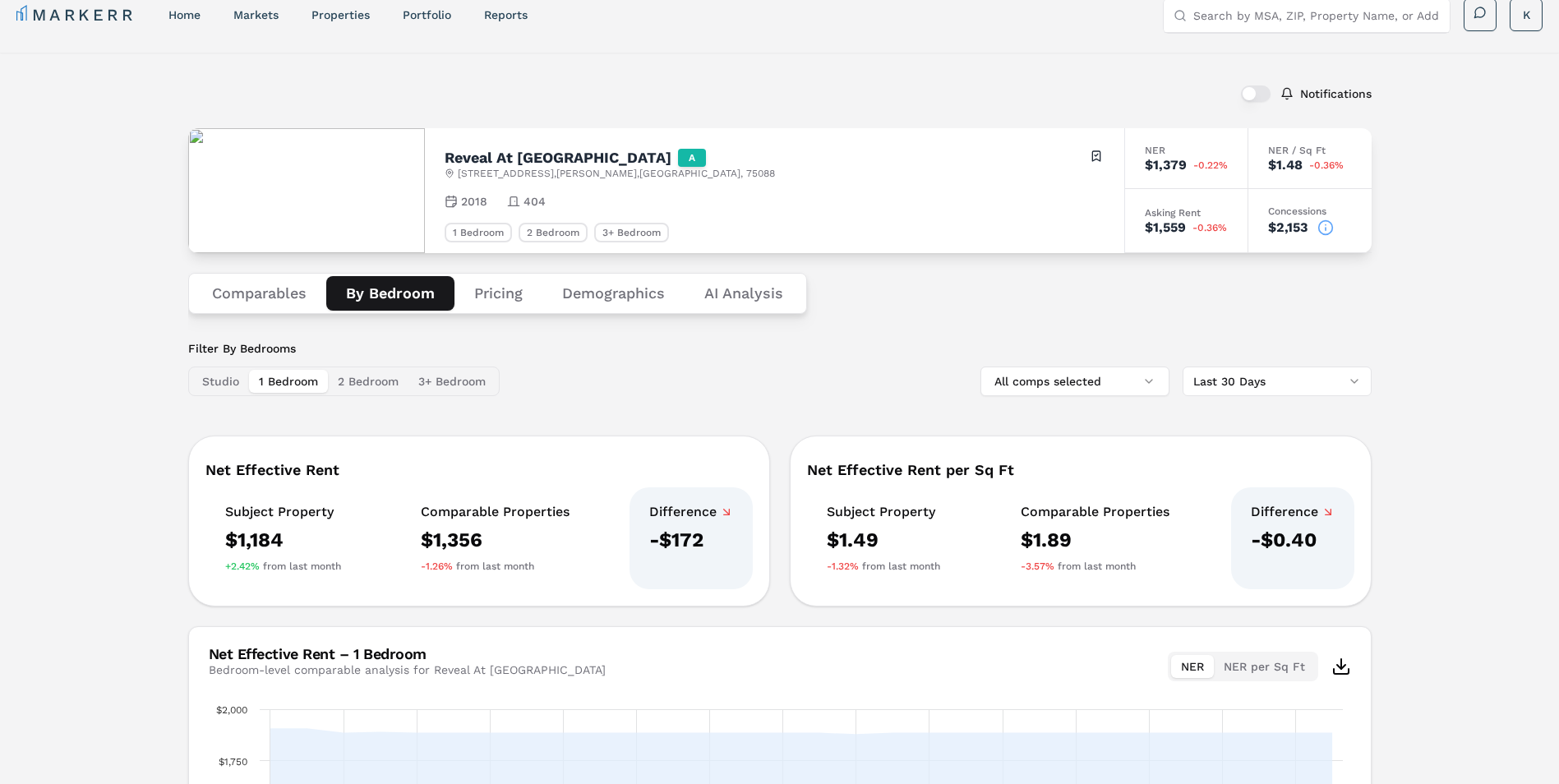
click at [478, 308] on button "Pricing" at bounding box center [498, 293] width 88 height 35
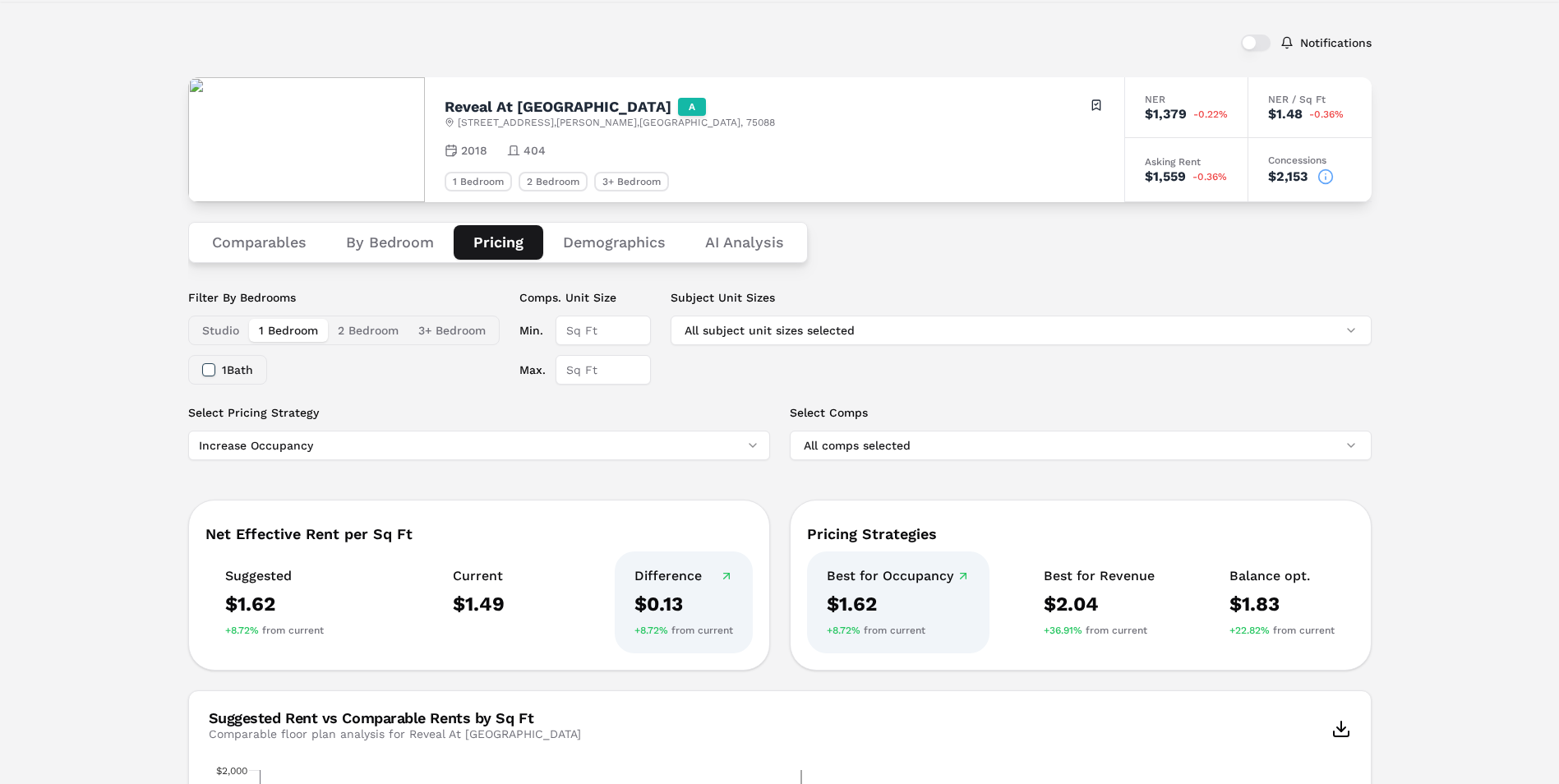
scroll to position [0, 0]
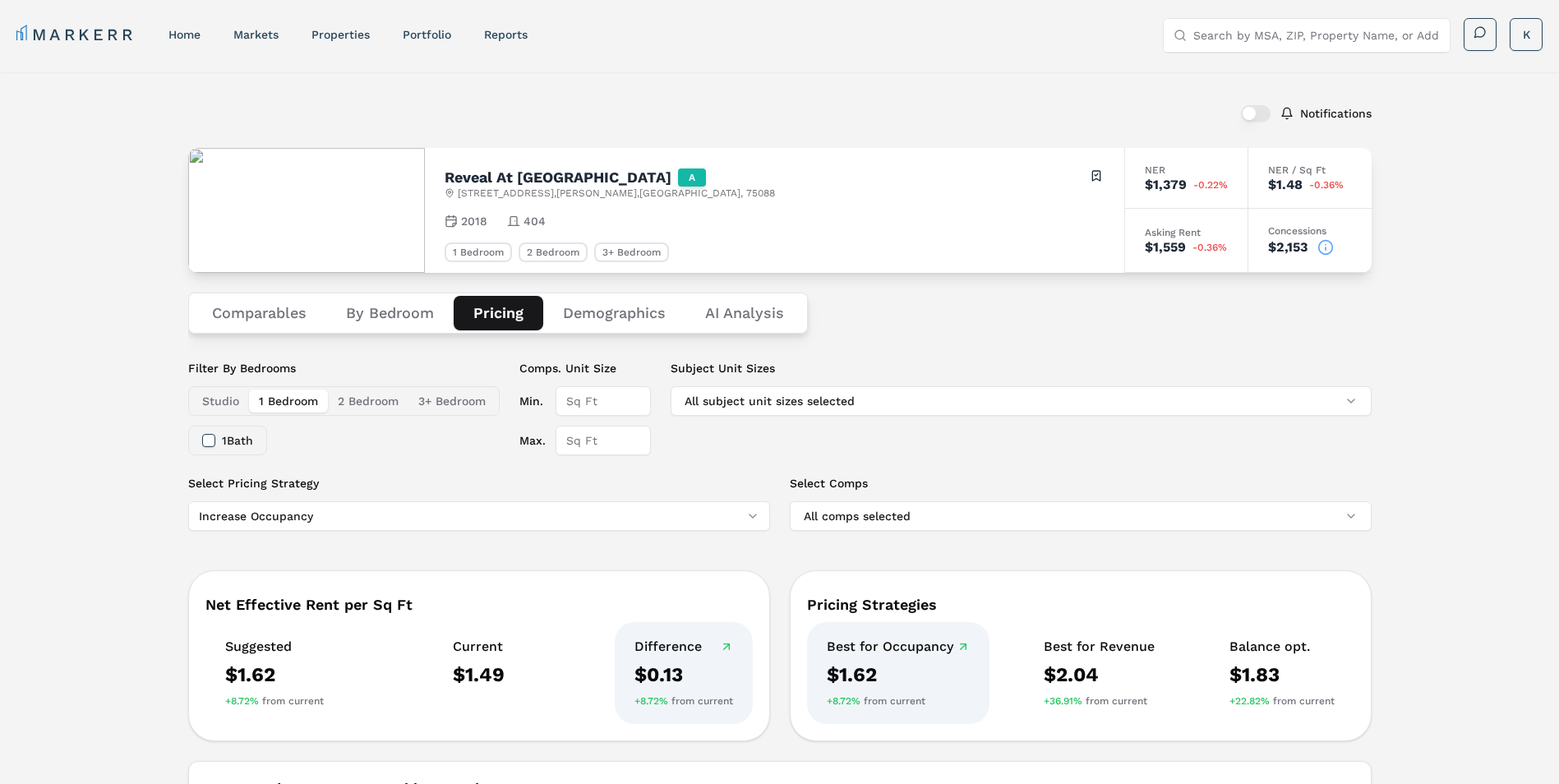
click at [606, 318] on button "Demographics" at bounding box center [614, 313] width 142 height 35
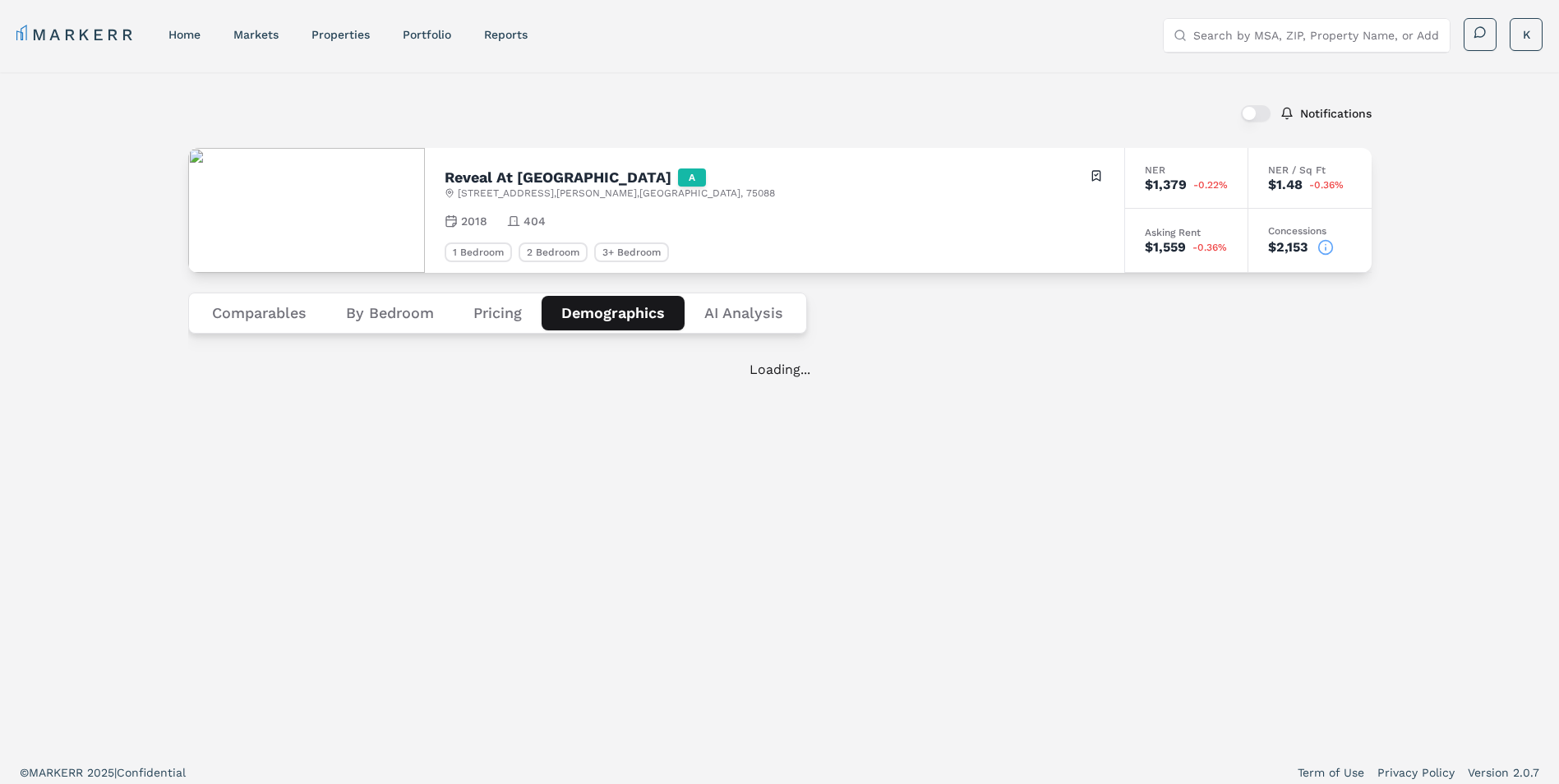
scroll to position [10, 0]
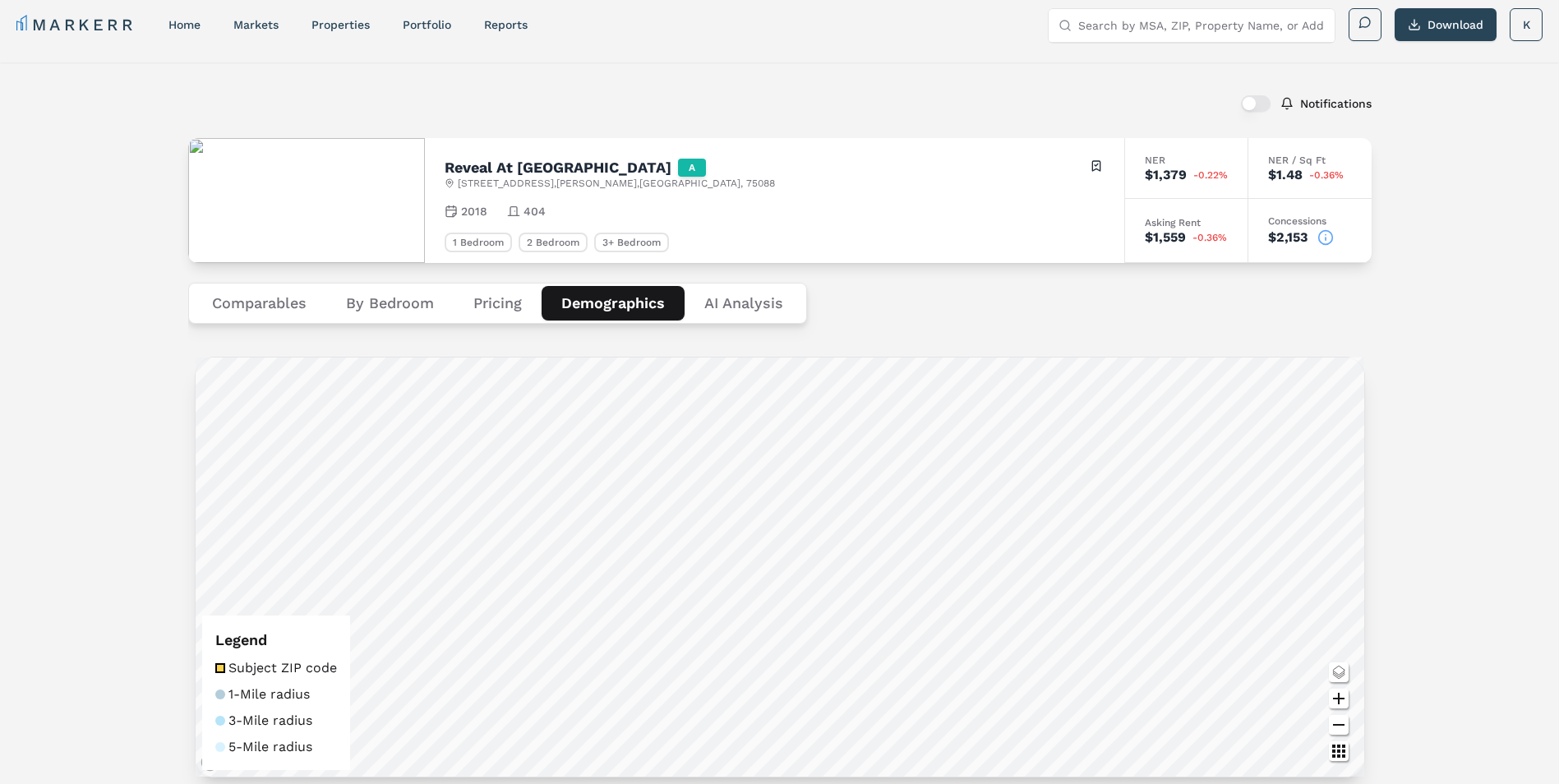
click at [229, 303] on button "Comparables" at bounding box center [259, 303] width 134 height 35
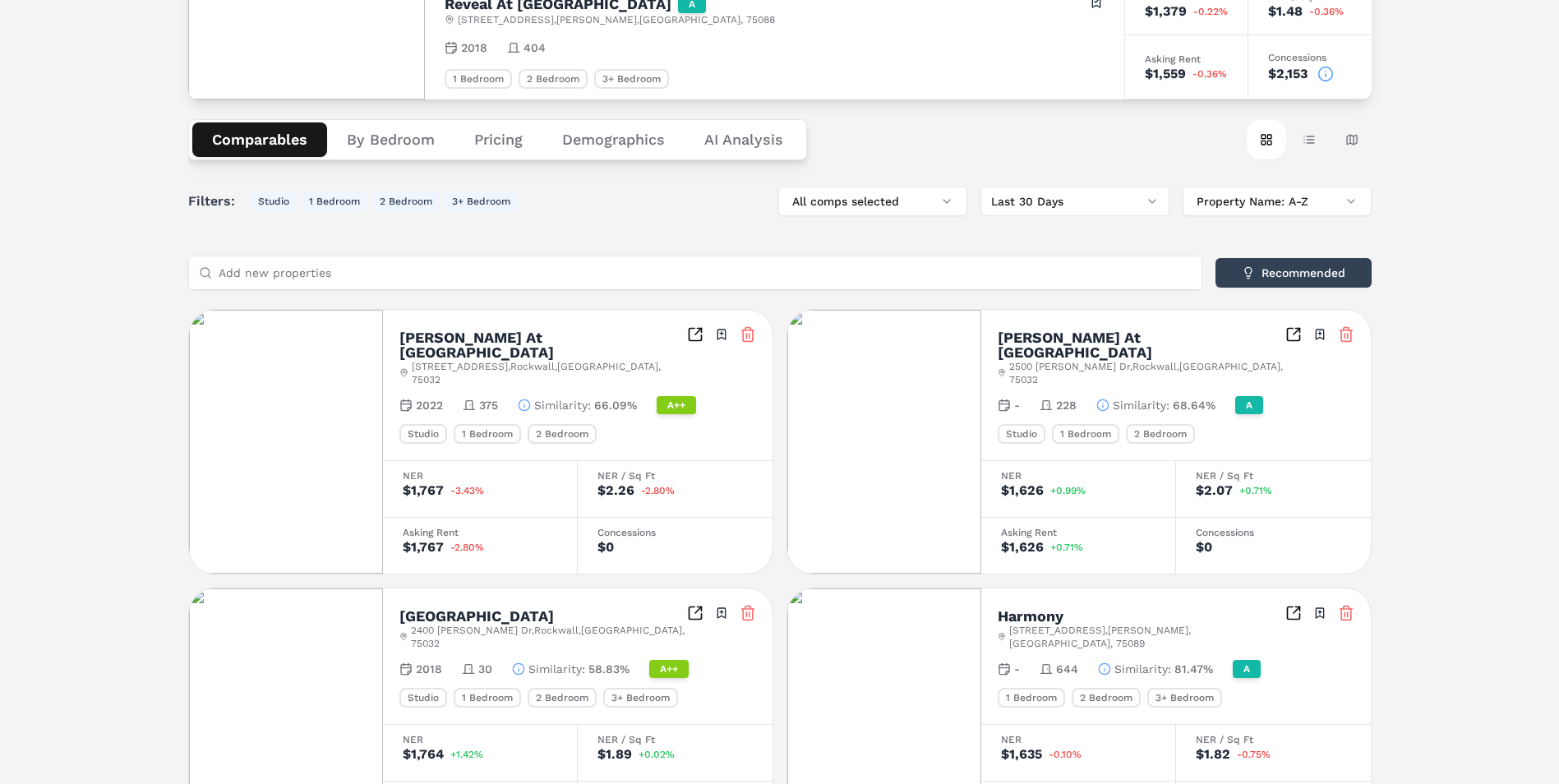
scroll to position [0, 0]
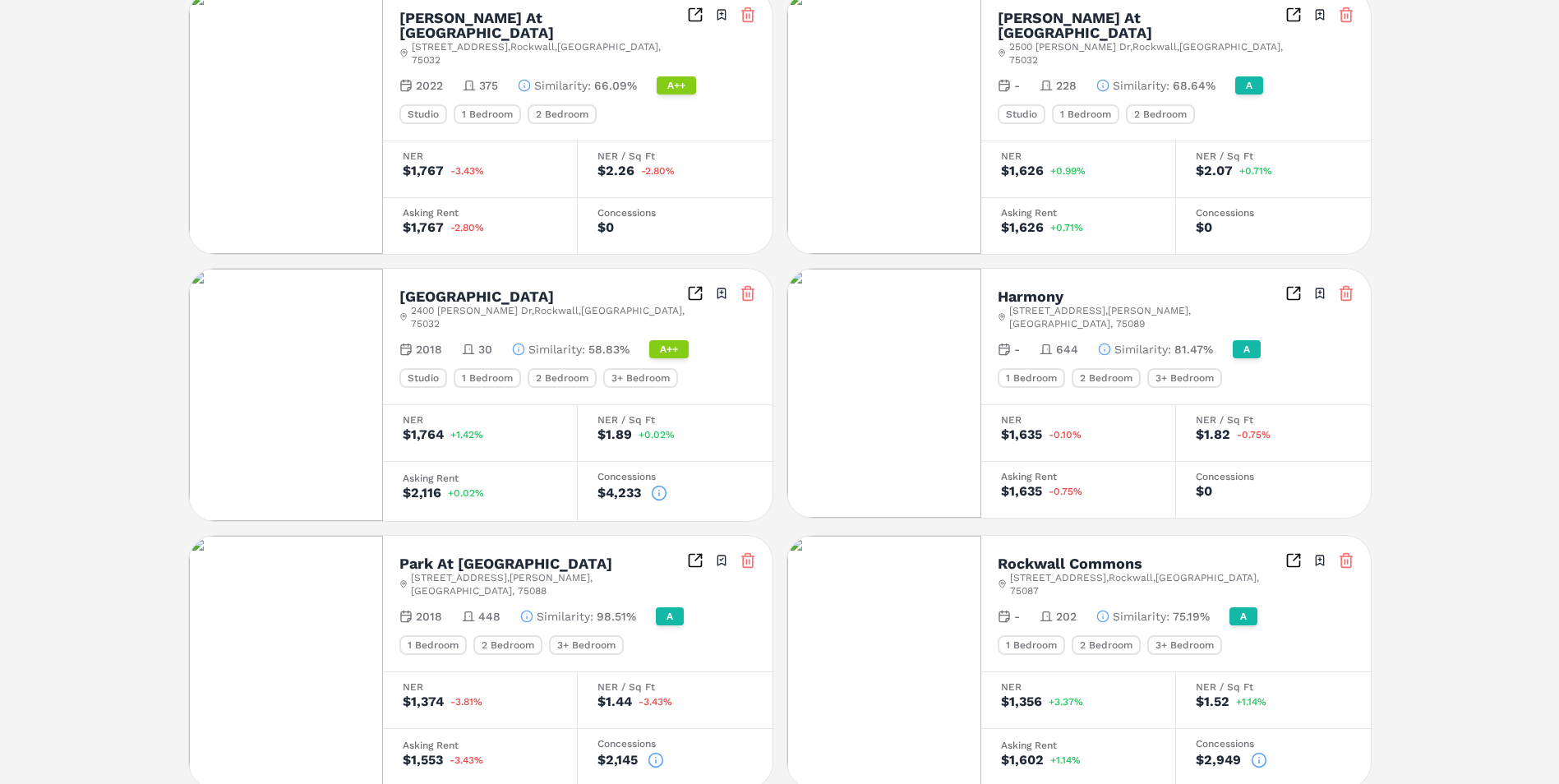
scroll to position [575, 0]
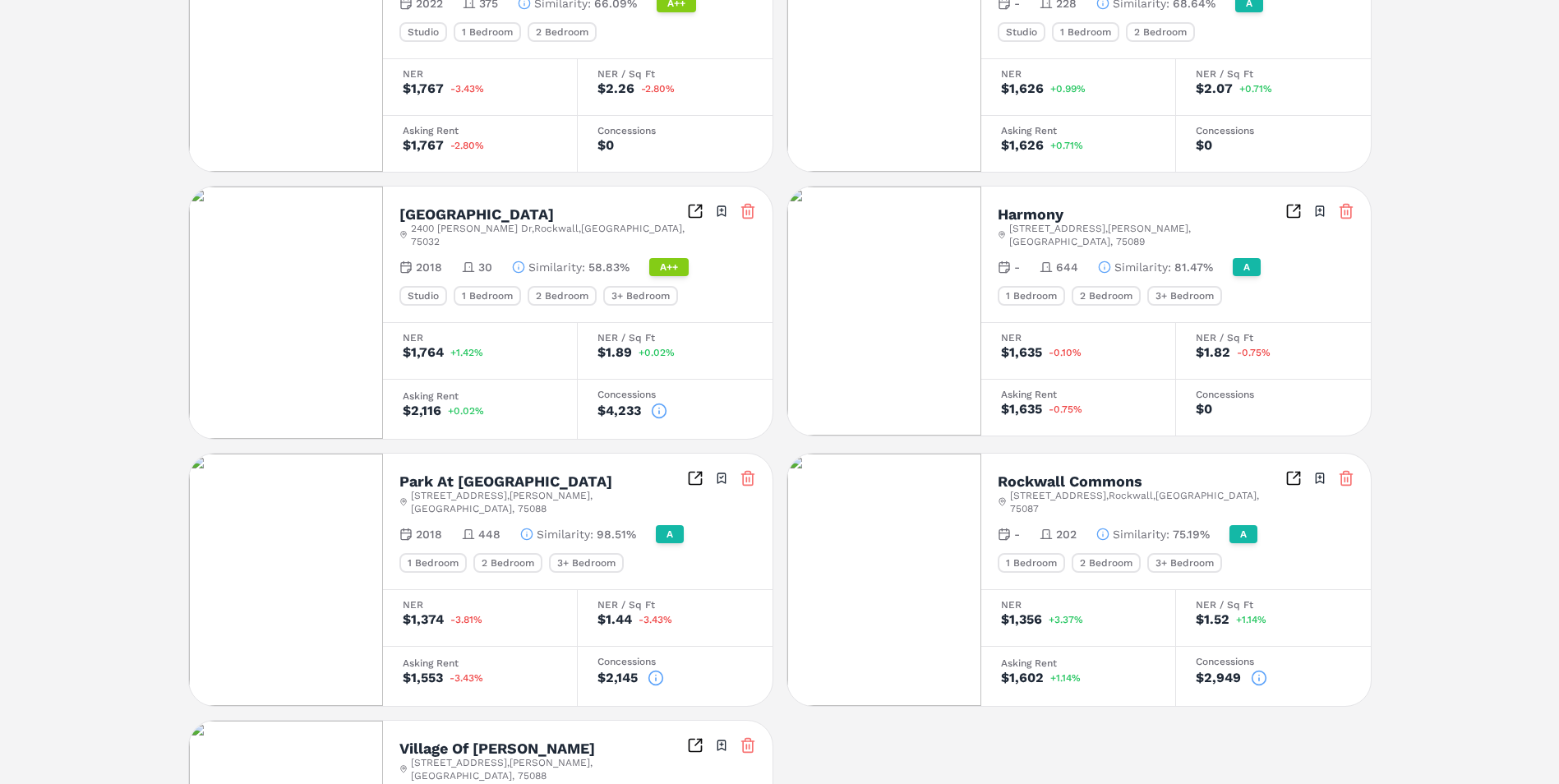
drag, startPoint x: 1421, startPoint y: 321, endPoint x: 1415, endPoint y: 335, distance: 15.2
click at [1421, 321] on div "Notifications Reveal At Bayside A 8400 Sunset Blvd , Rowlett , TX , 75088 Toggl…" at bounding box center [779, 245] width 1559 height 1497
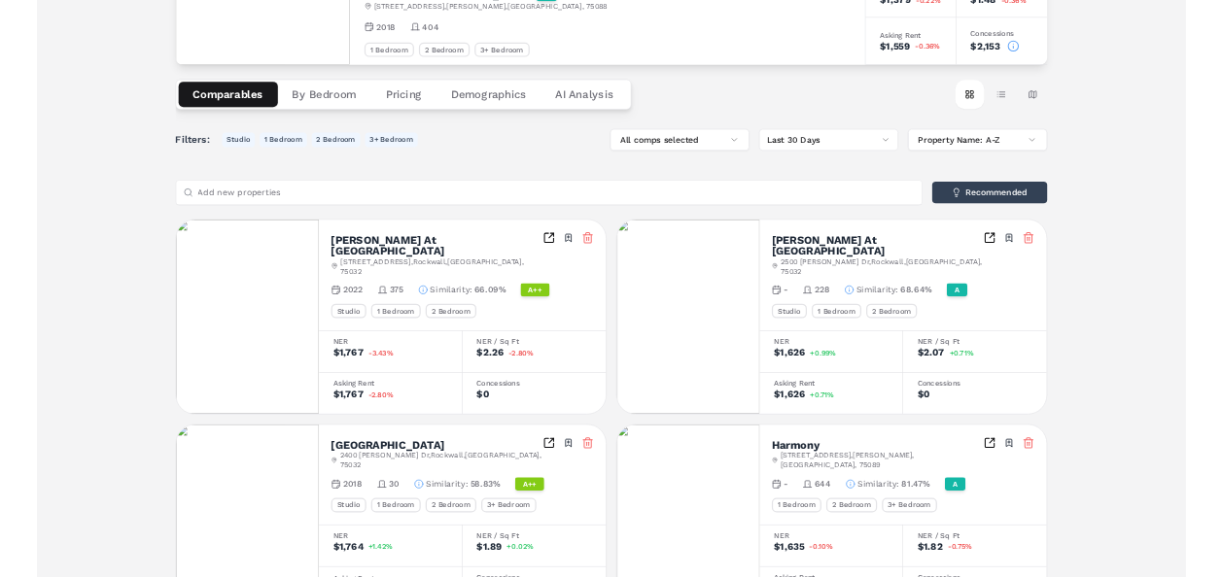
scroll to position [0, 0]
